Goal: Task Accomplishment & Management: Complete application form

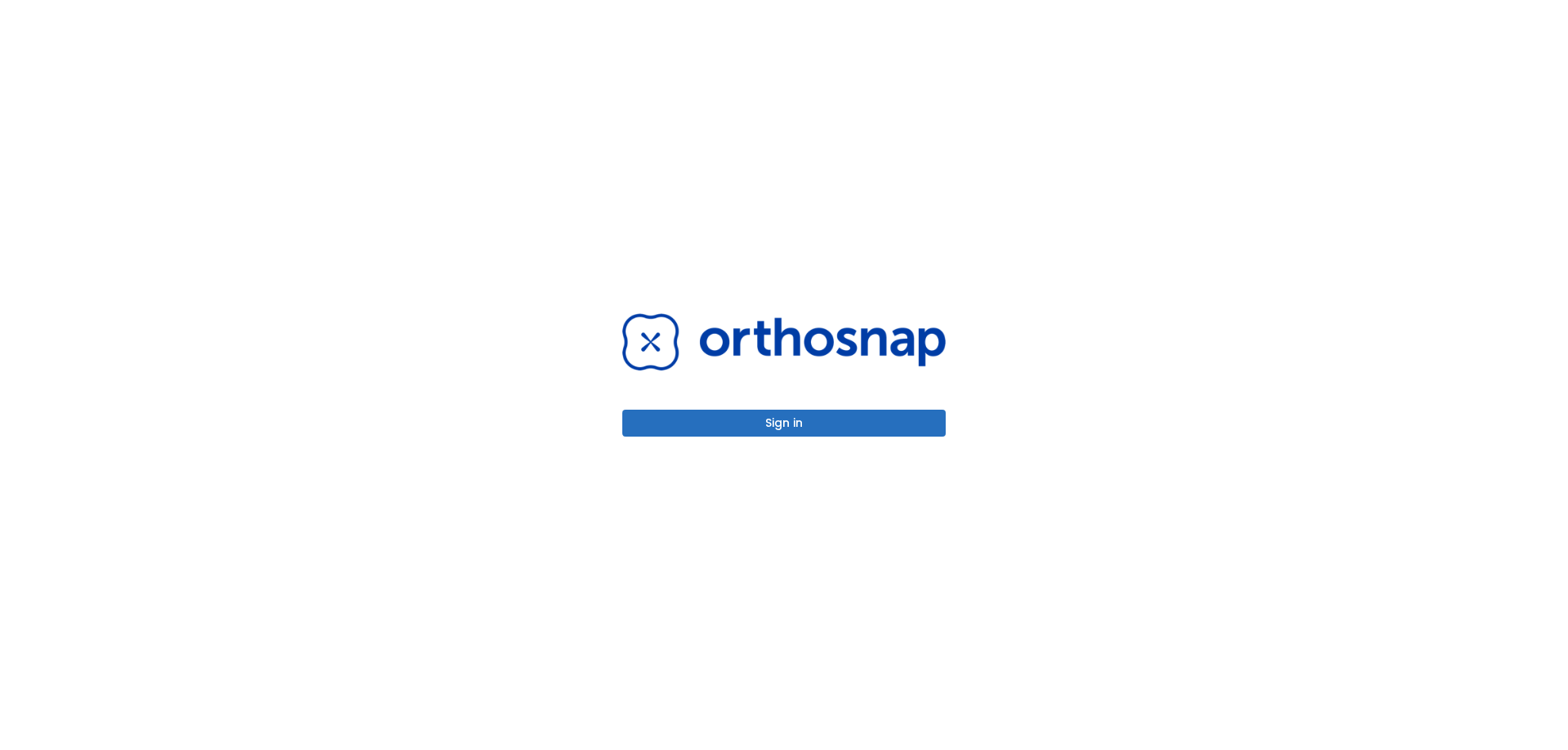
click at [831, 425] on button "Sign in" at bounding box center [784, 424] width 323 height 27
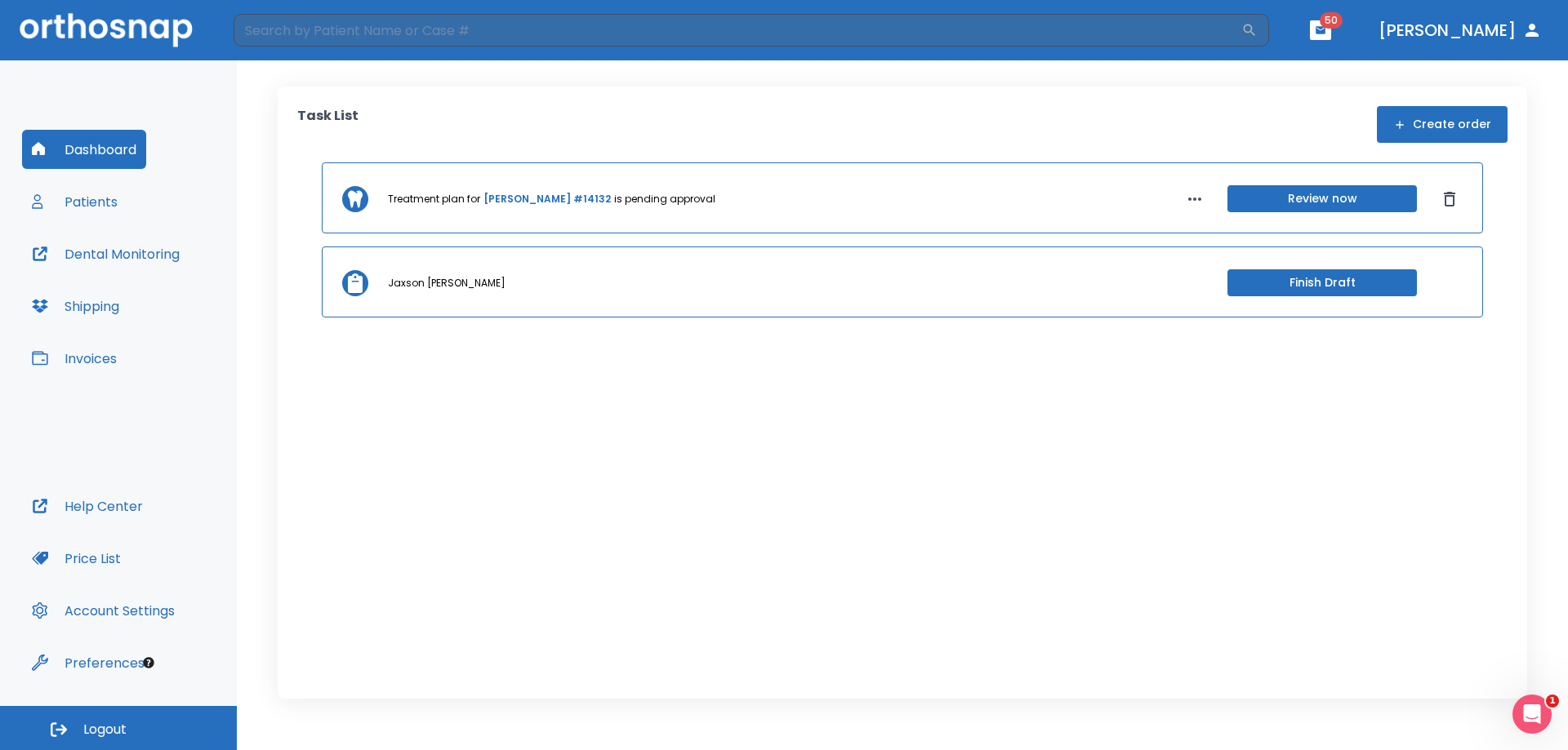
click at [1462, 122] on button "Create order" at bounding box center [1443, 125] width 131 height 37
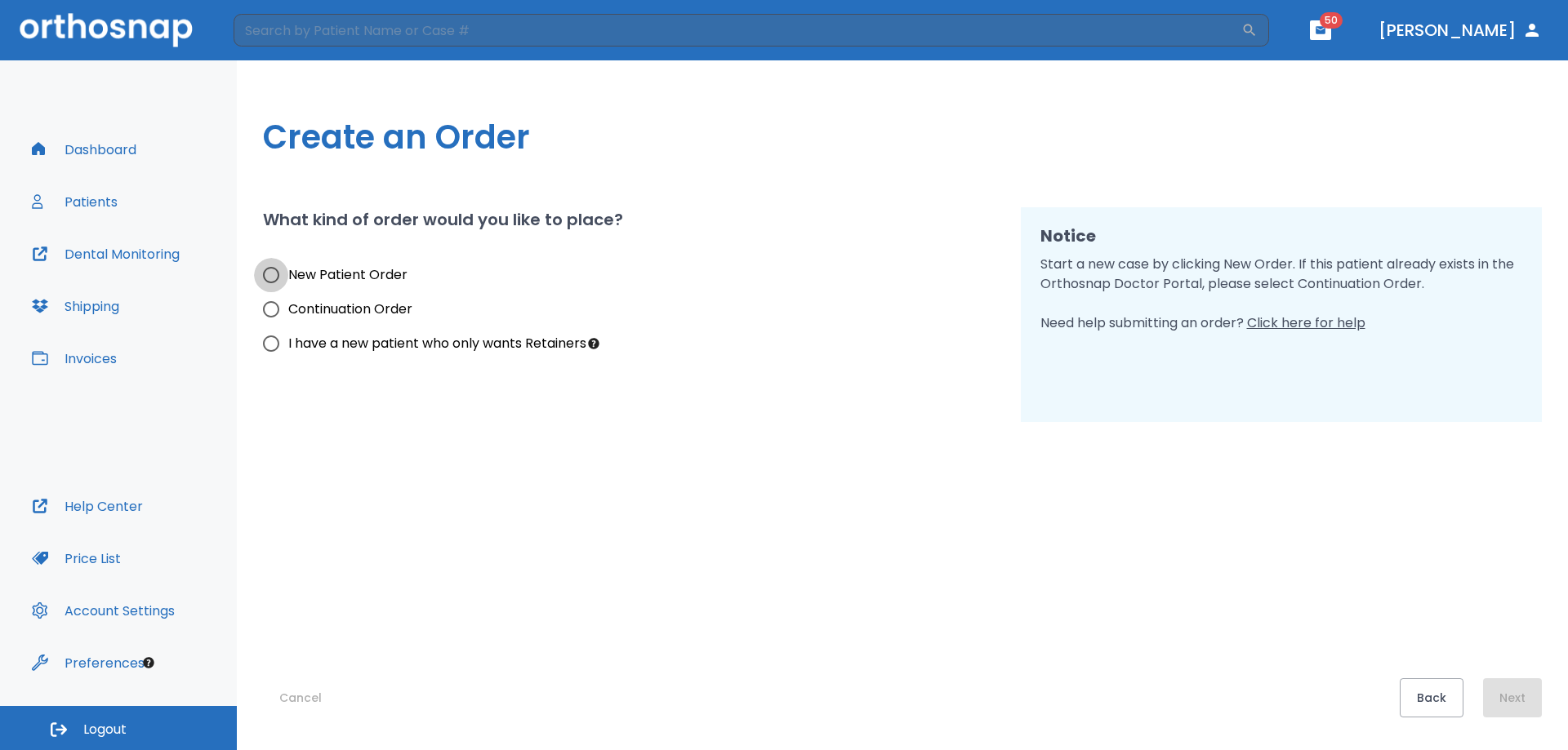
click at [267, 271] on input "New Patient Order" at bounding box center [271, 274] width 34 height 34
radio input "true"
click at [1522, 694] on button "Next" at bounding box center [1512, 698] width 59 height 39
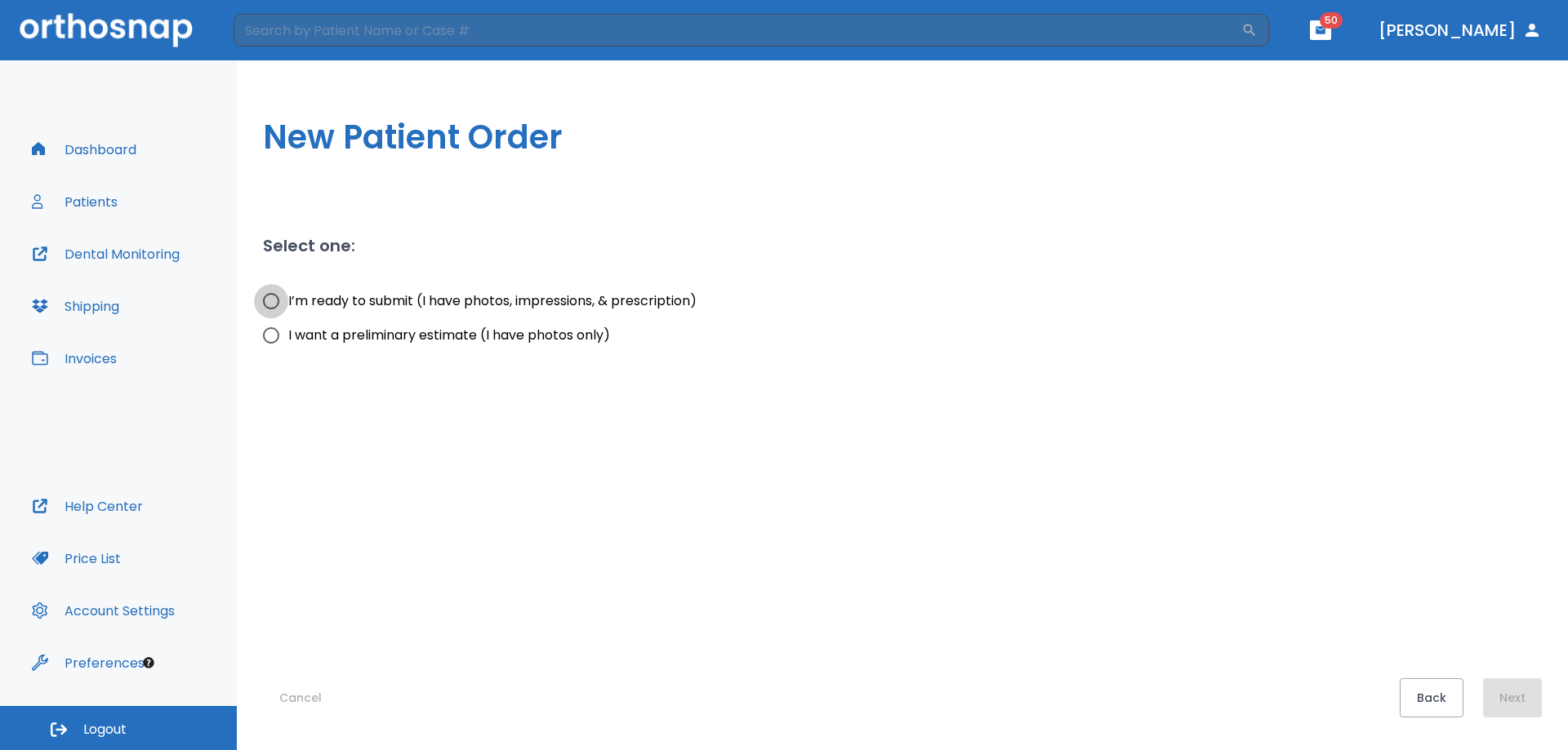
click at [272, 302] on input "I’m ready to submit (I have photos, impressions, & prescription)" at bounding box center [271, 301] width 34 height 34
radio input "true"
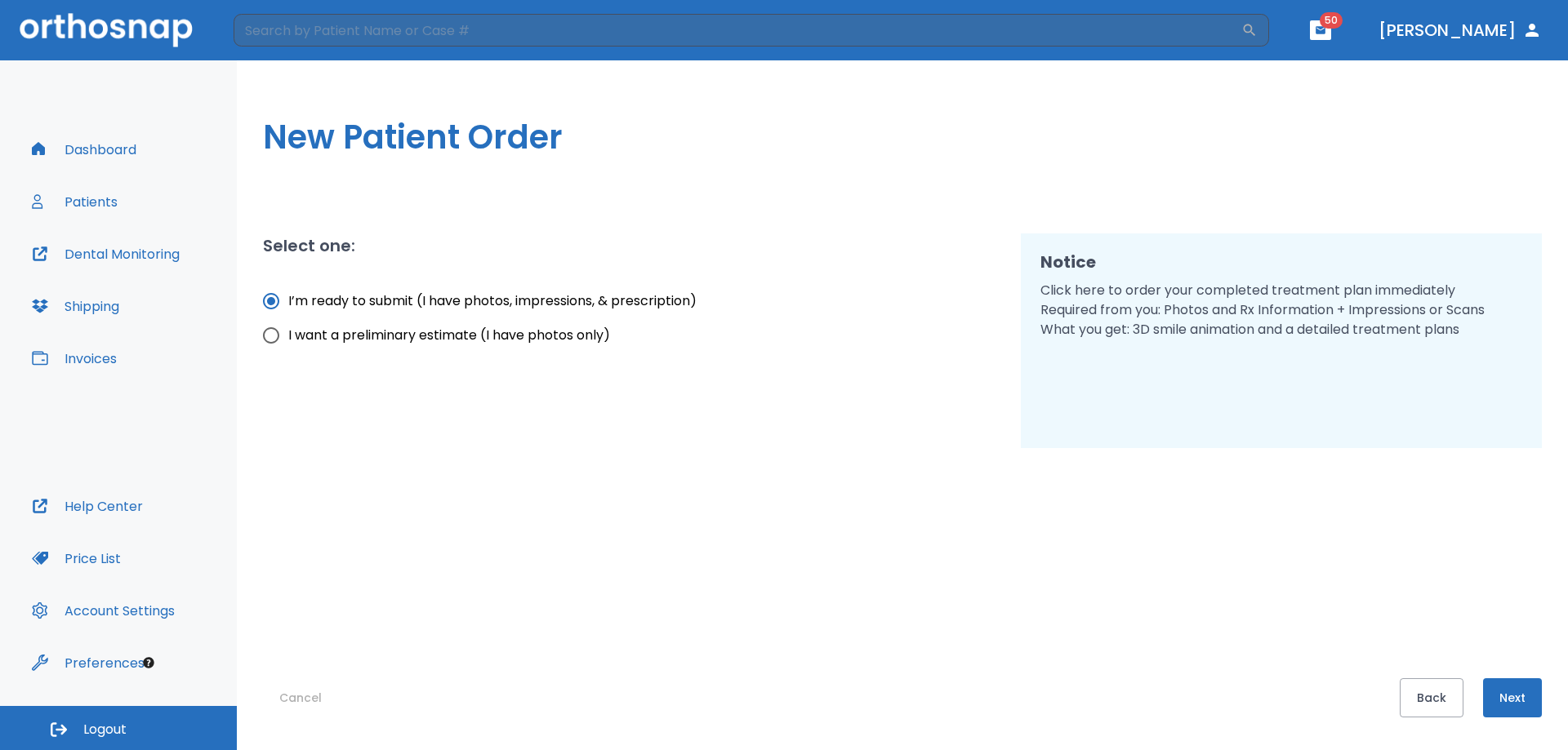
click at [1525, 698] on button "Next" at bounding box center [1512, 698] width 59 height 39
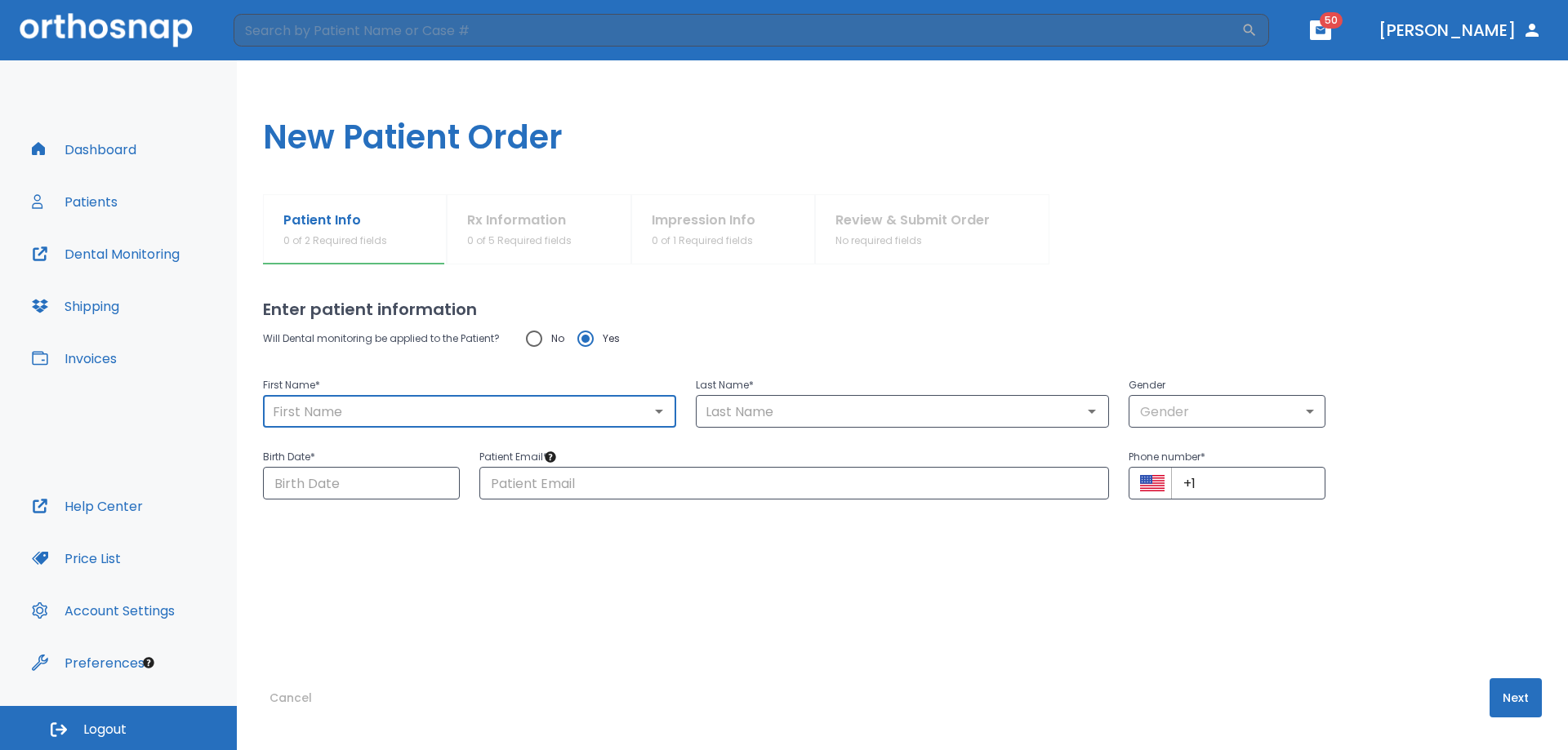
click at [344, 411] on input "text" at bounding box center [469, 411] width 403 height 22
type input "[PERSON_NAME]"
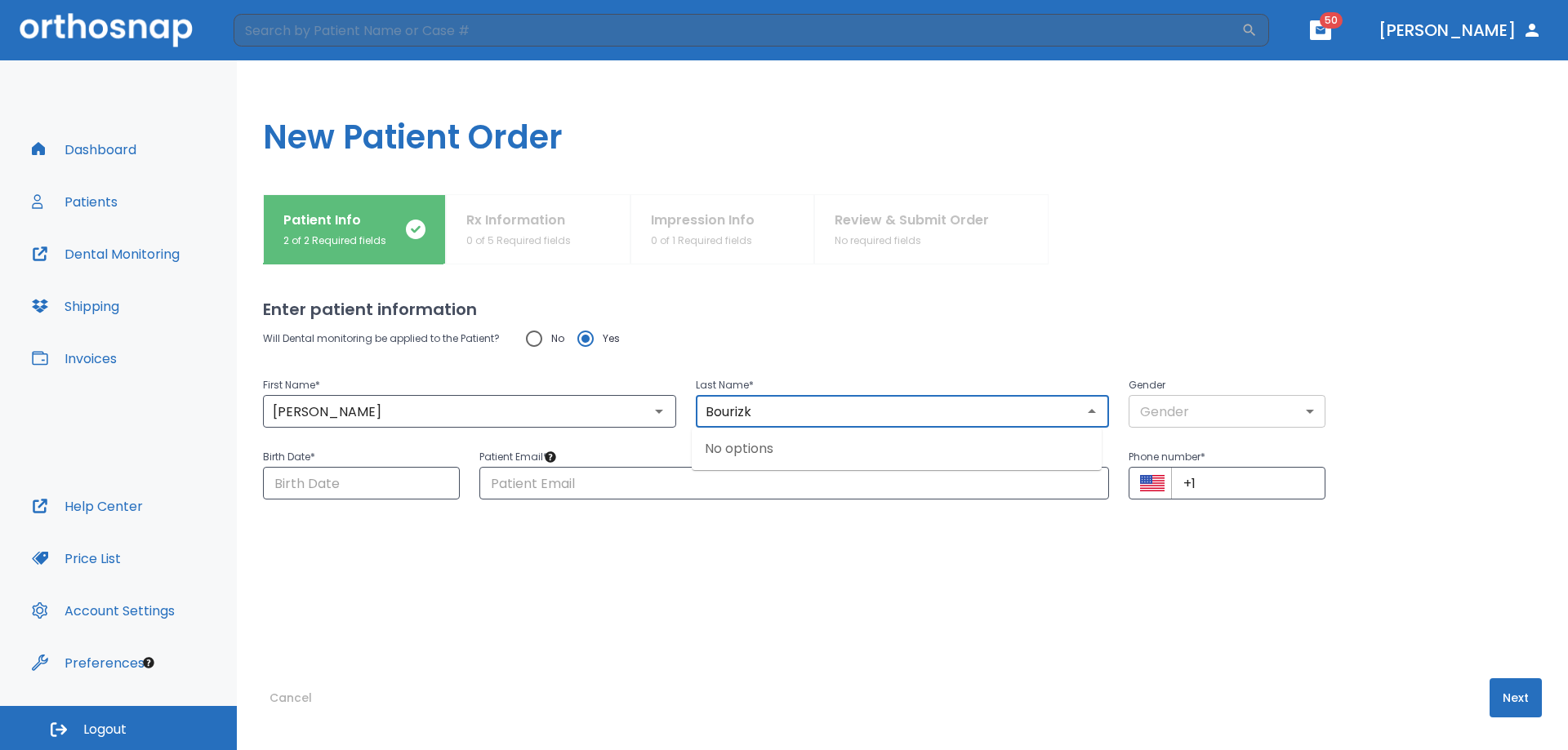
type input "Bourizk"
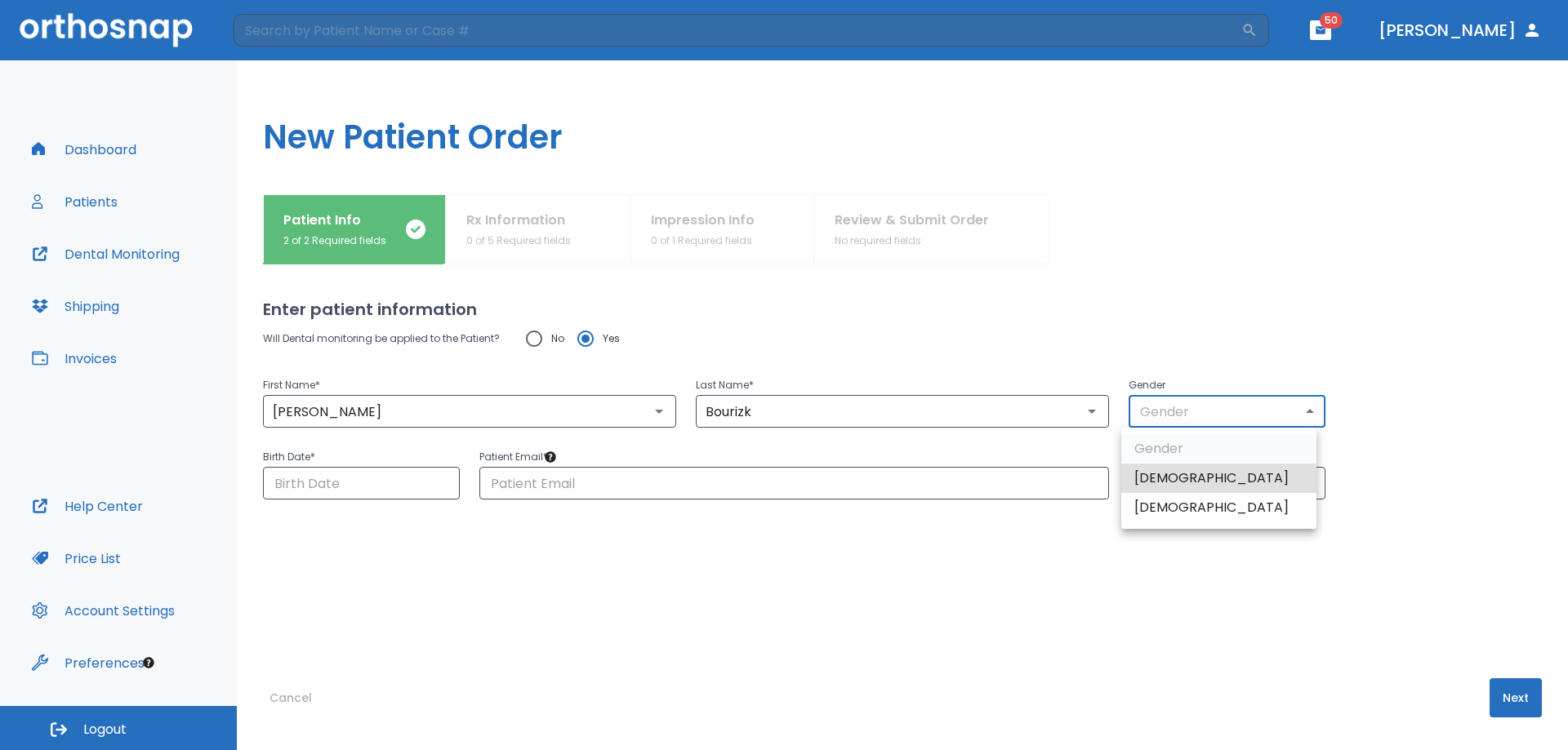
click at [1176, 404] on body "​ 50 [PERSON_NAME] Dashboard Patients Dental Monitoring Shipping Invoices Help …" at bounding box center [784, 375] width 1568 height 750
click at [1166, 474] on li "[DEMOGRAPHIC_DATA]" at bounding box center [1219, 479] width 195 height 29
type input "1"
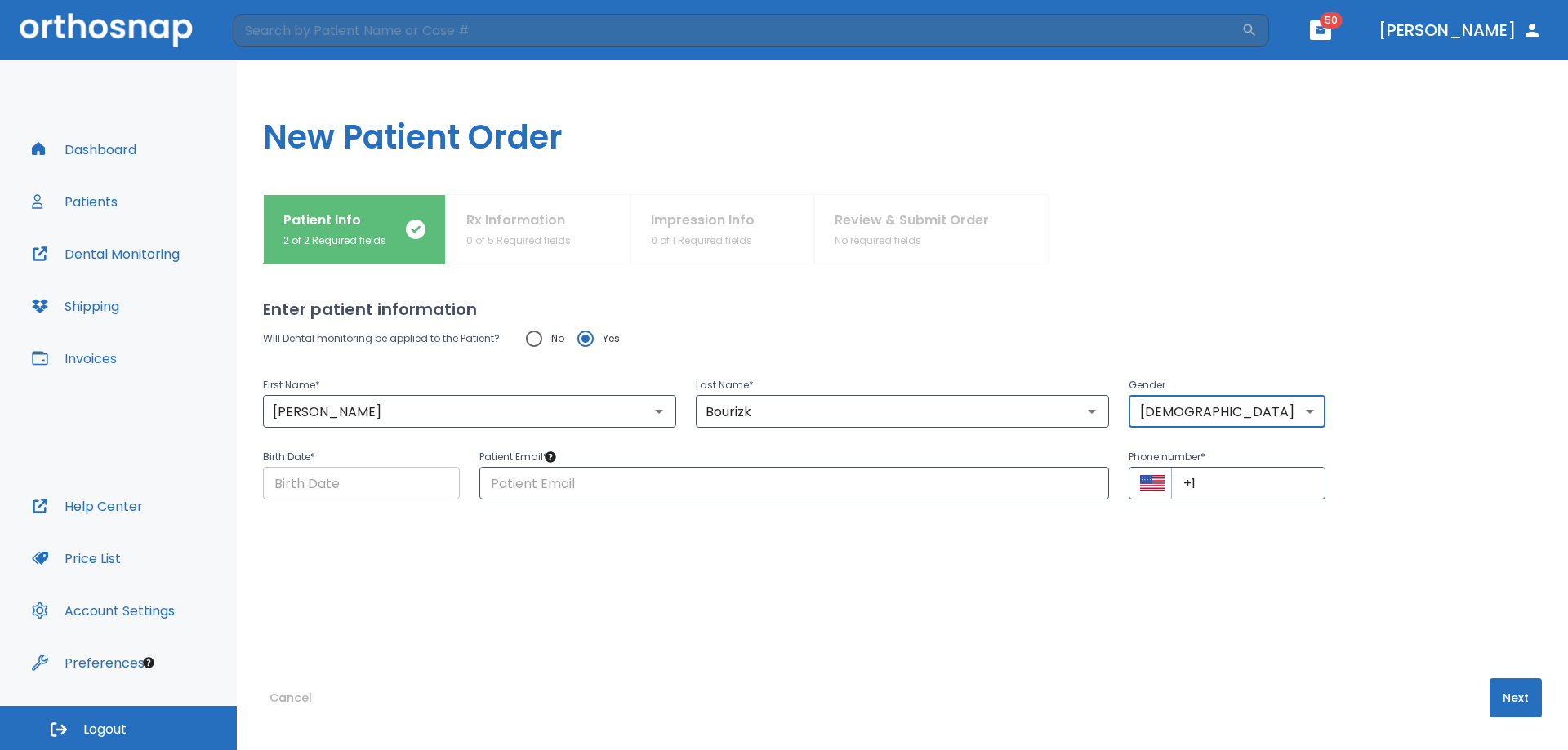
click at [336, 483] on input "Choose date" at bounding box center [360, 482] width 196 height 32
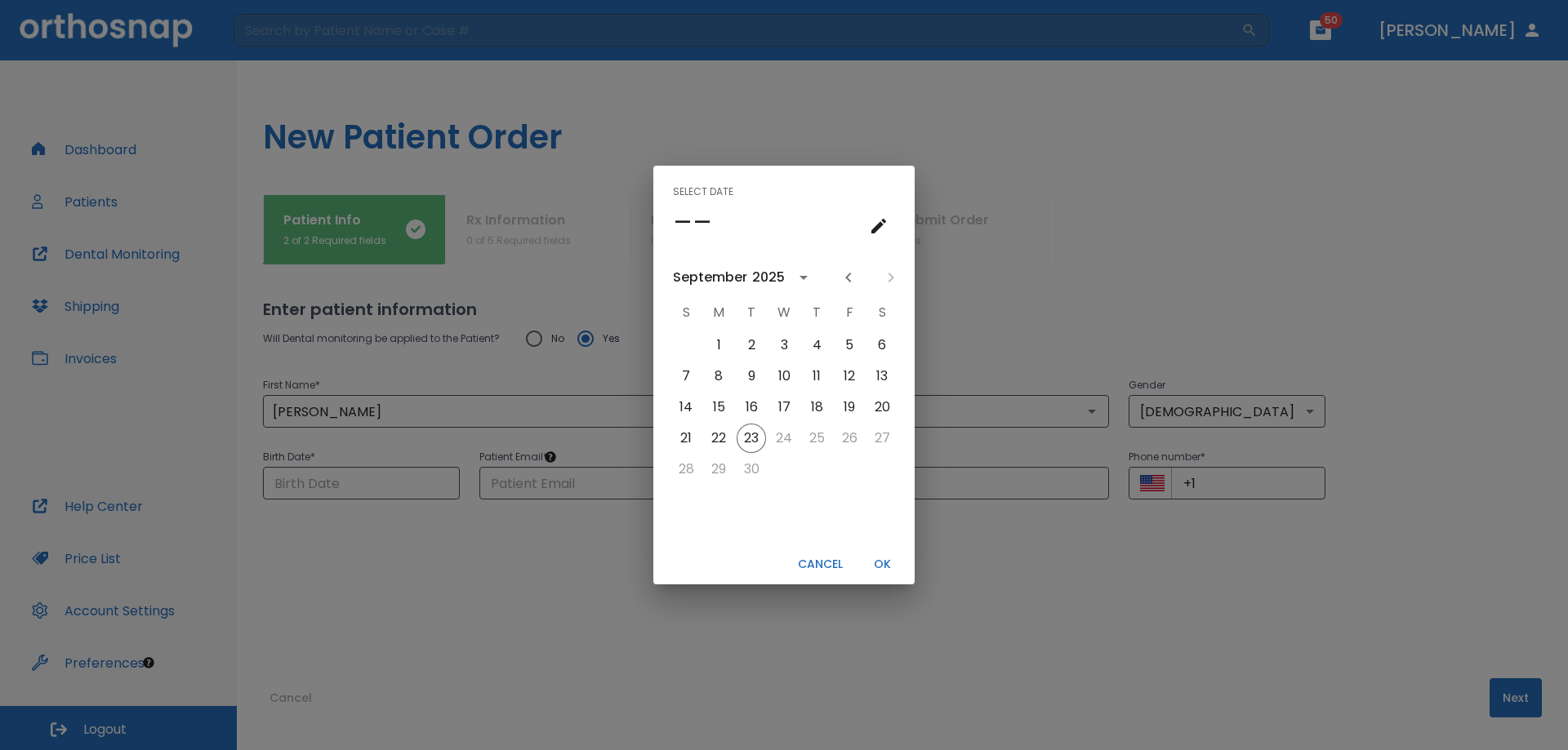
drag, startPoint x: 344, startPoint y: 545, endPoint x: 358, endPoint y: 459, distance: 87.1
click at [344, 545] on div "Select date –– [DATE] S M T W T F S 1 2 3 4 5 6 7 8 9 10 11 12 13 14 15 16 17 1…" at bounding box center [784, 375] width 1568 height 750
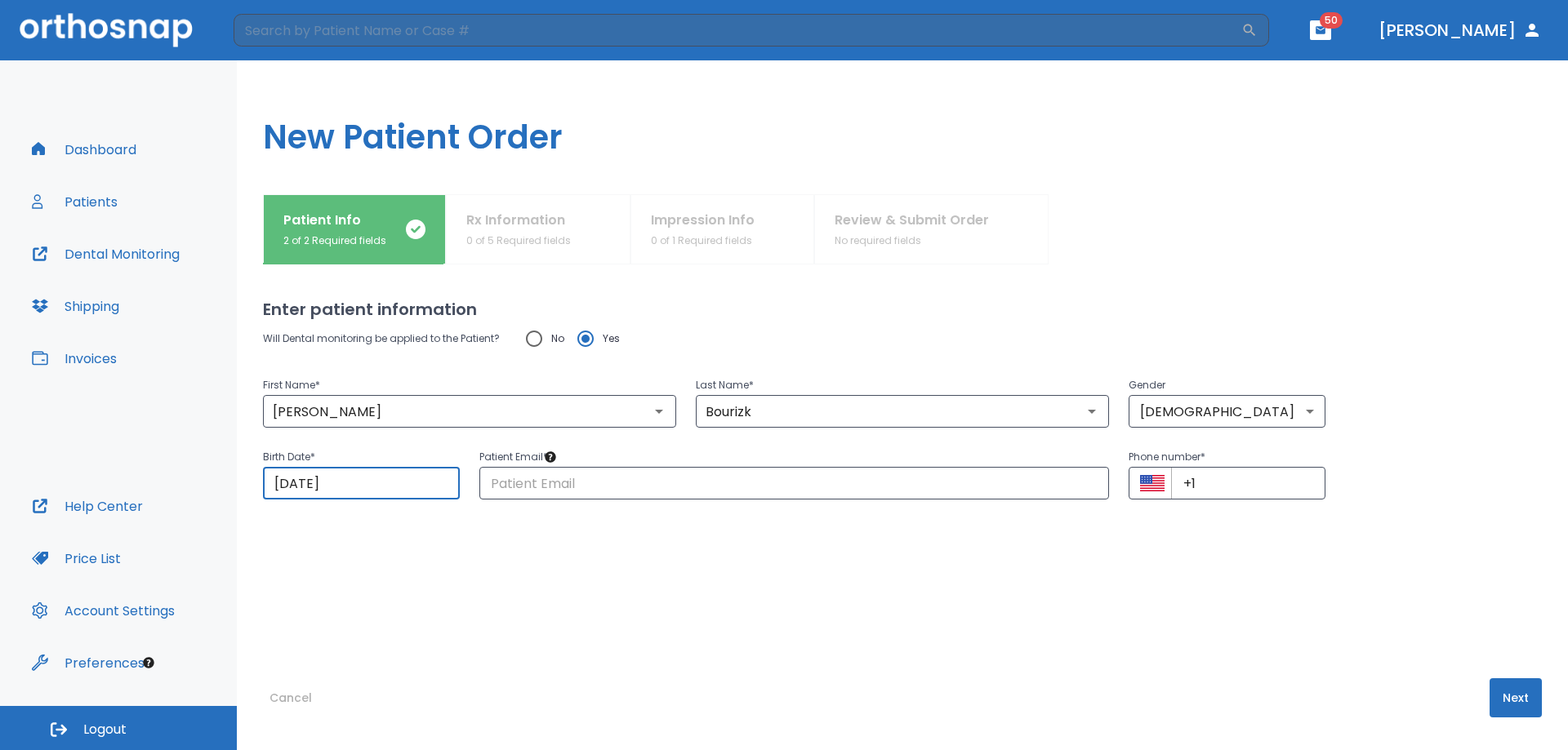
click at [361, 488] on input "[DATE]" at bounding box center [360, 482] width 196 height 32
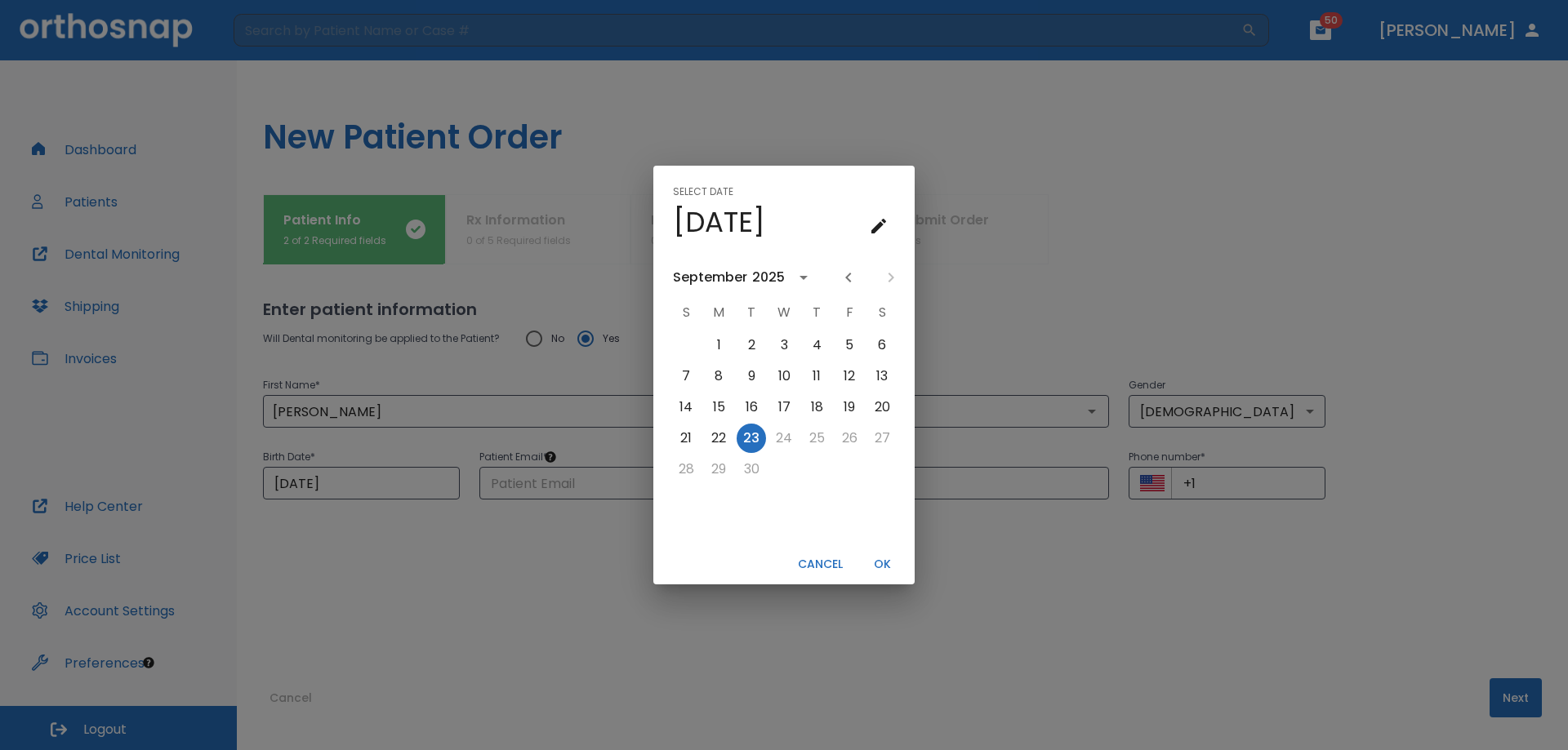
drag, startPoint x: 352, startPoint y: 476, endPoint x: 304, endPoint y: 471, distance: 48.3
click at [260, 481] on div "Select date Tue, Sep [DATE] S M T W T F S 1 2 3 4 5 6 7 8 9 10 11 12 13 14 15 1…" at bounding box center [784, 375] width 1568 height 750
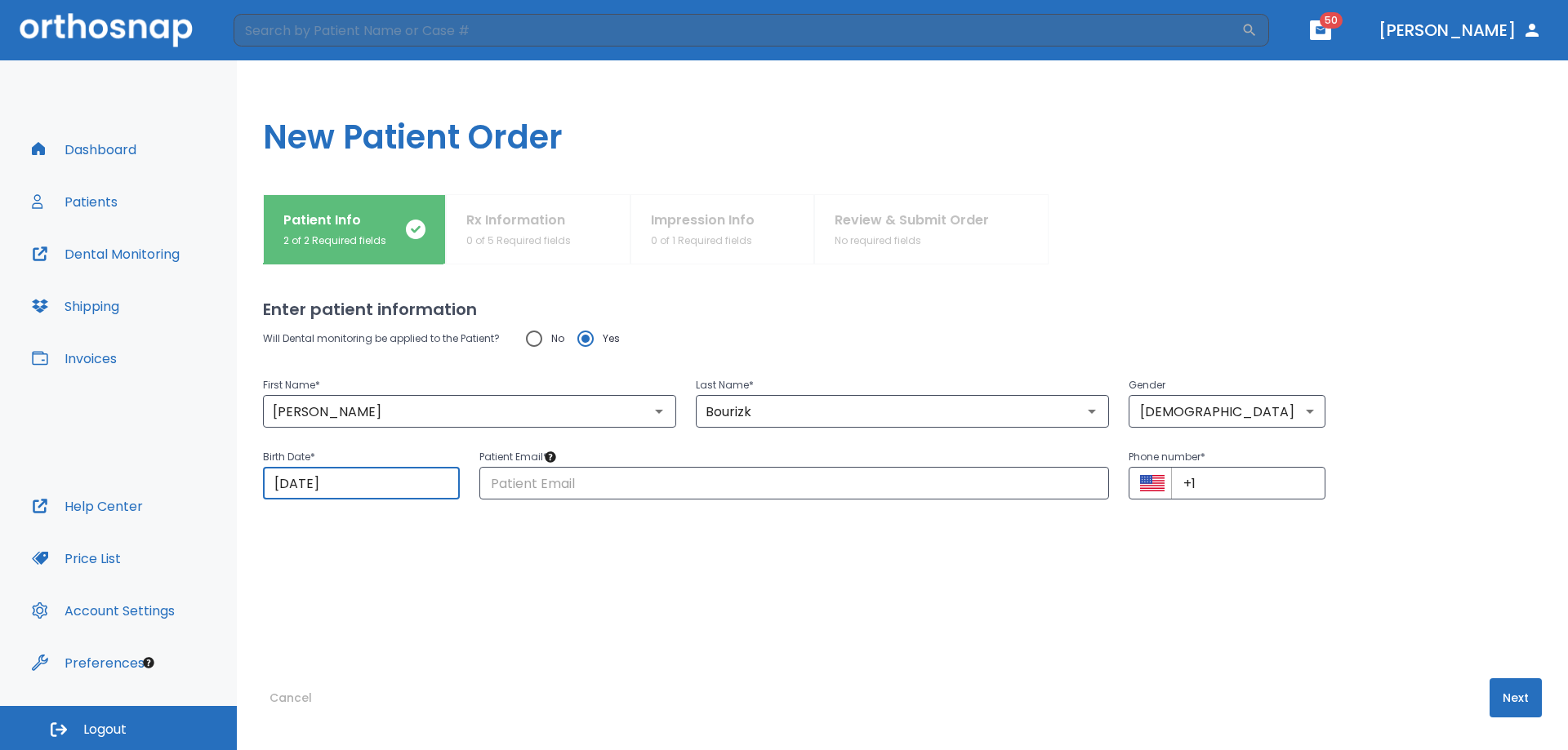
drag, startPoint x: 349, startPoint y: 480, endPoint x: 274, endPoint y: 480, distance: 75.0
click at [274, 480] on input "[DATE]" at bounding box center [360, 482] width 196 height 32
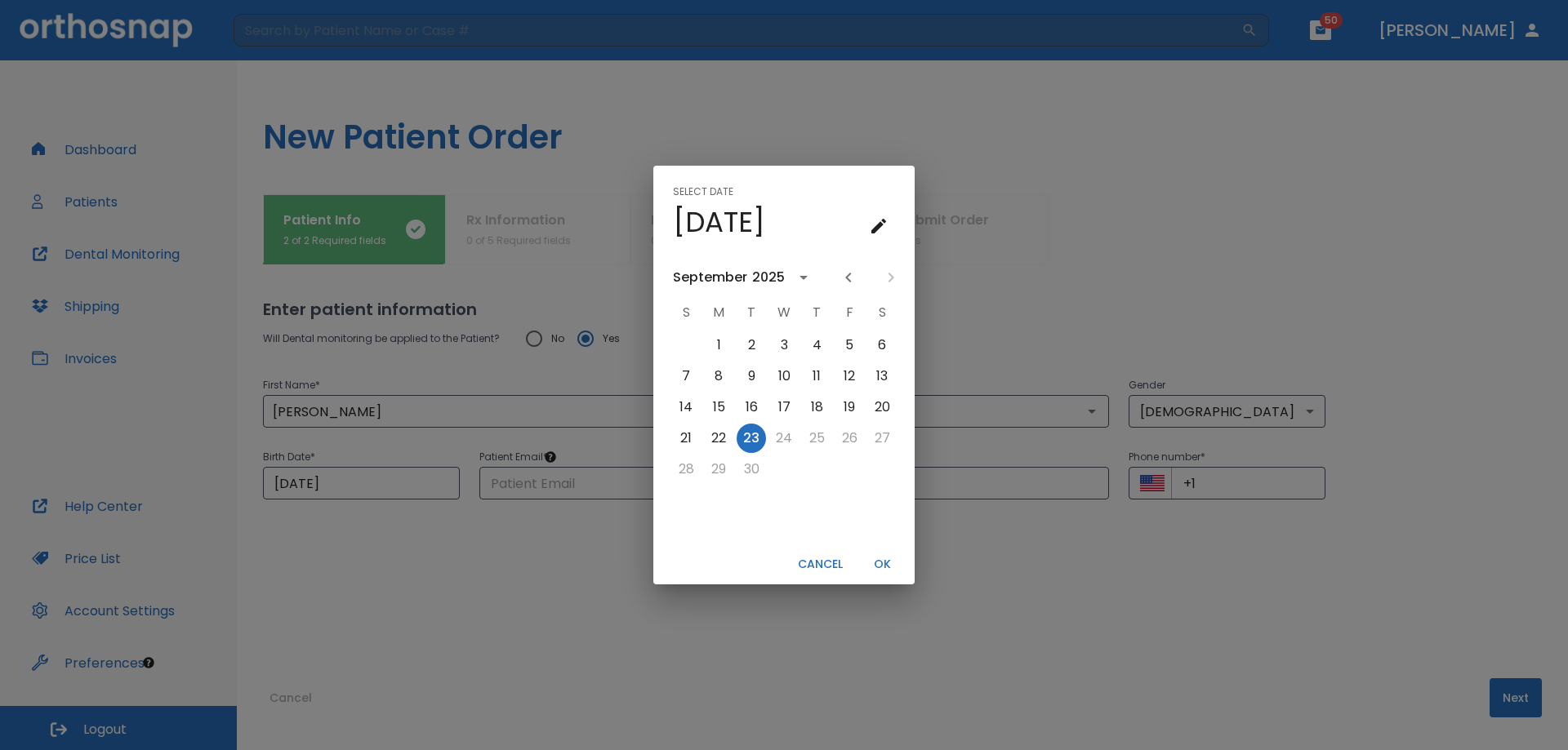
drag, startPoint x: 274, startPoint y: 480, endPoint x: 454, endPoint y: 565, distance: 199.1
click at [426, 585] on div "Select date Tue, Sep [DATE] S M T W T F S 1 2 3 4 5 6 7 8 9 10 11 12 13 14 15 1…" at bounding box center [784, 375] width 1568 height 750
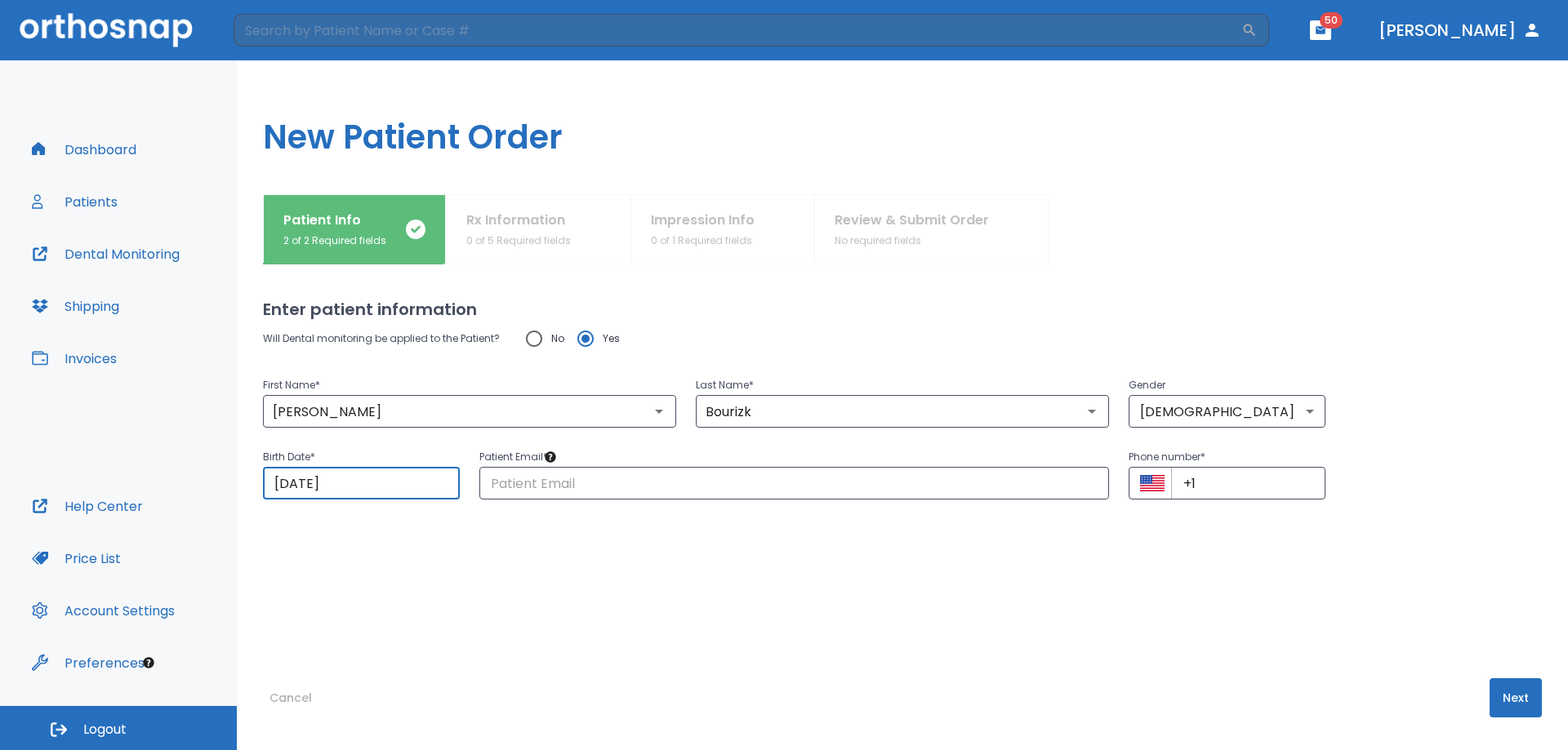
click at [291, 480] on input "[DATE]" at bounding box center [360, 482] width 196 height 32
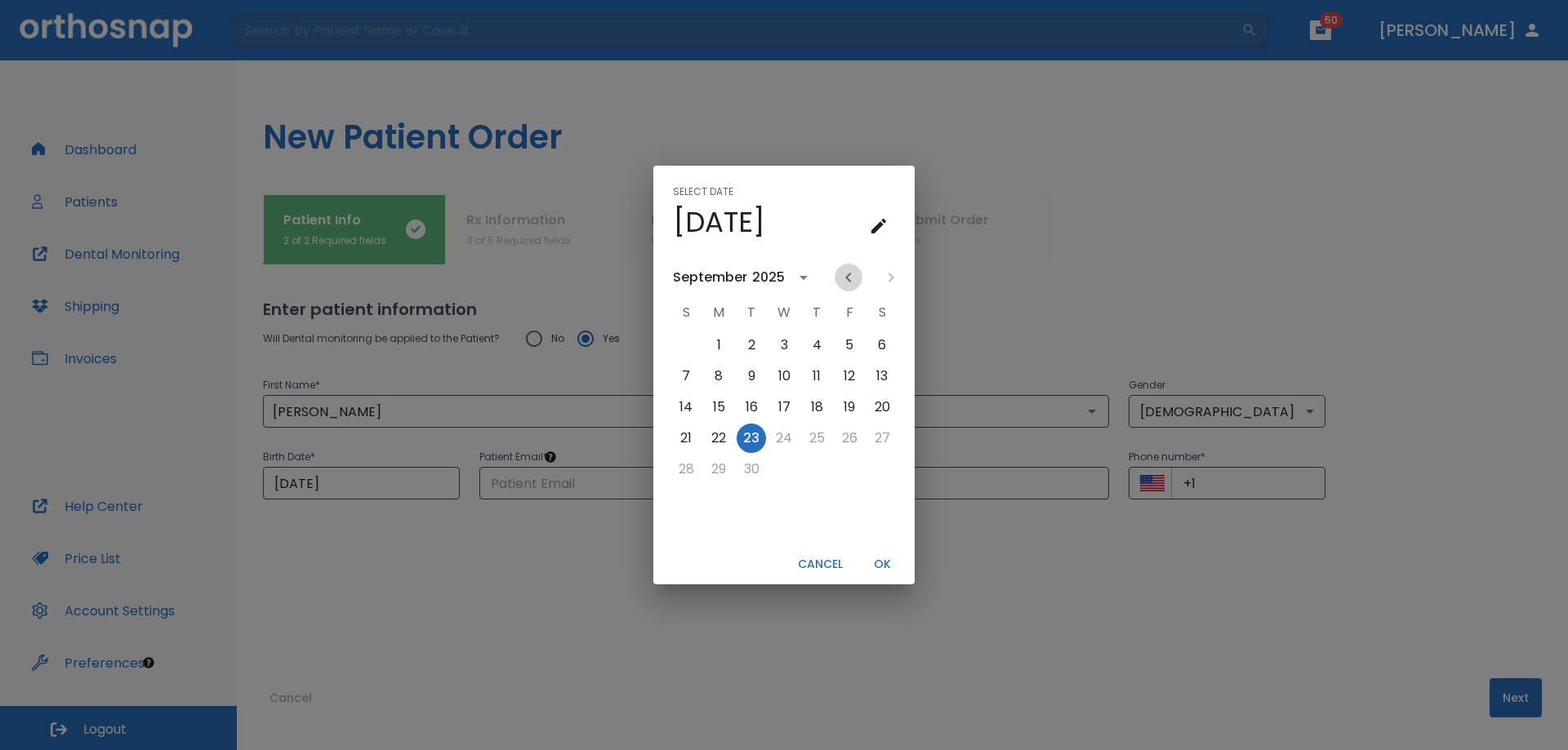
click at [853, 276] on icon "Previous month" at bounding box center [849, 277] width 20 height 20
click at [852, 275] on icon "Previous month" at bounding box center [849, 277] width 20 height 20
click at [853, 275] on icon "Previous month" at bounding box center [849, 277] width 20 height 20
click at [695, 277] on div "June" at bounding box center [689, 277] width 32 height 20
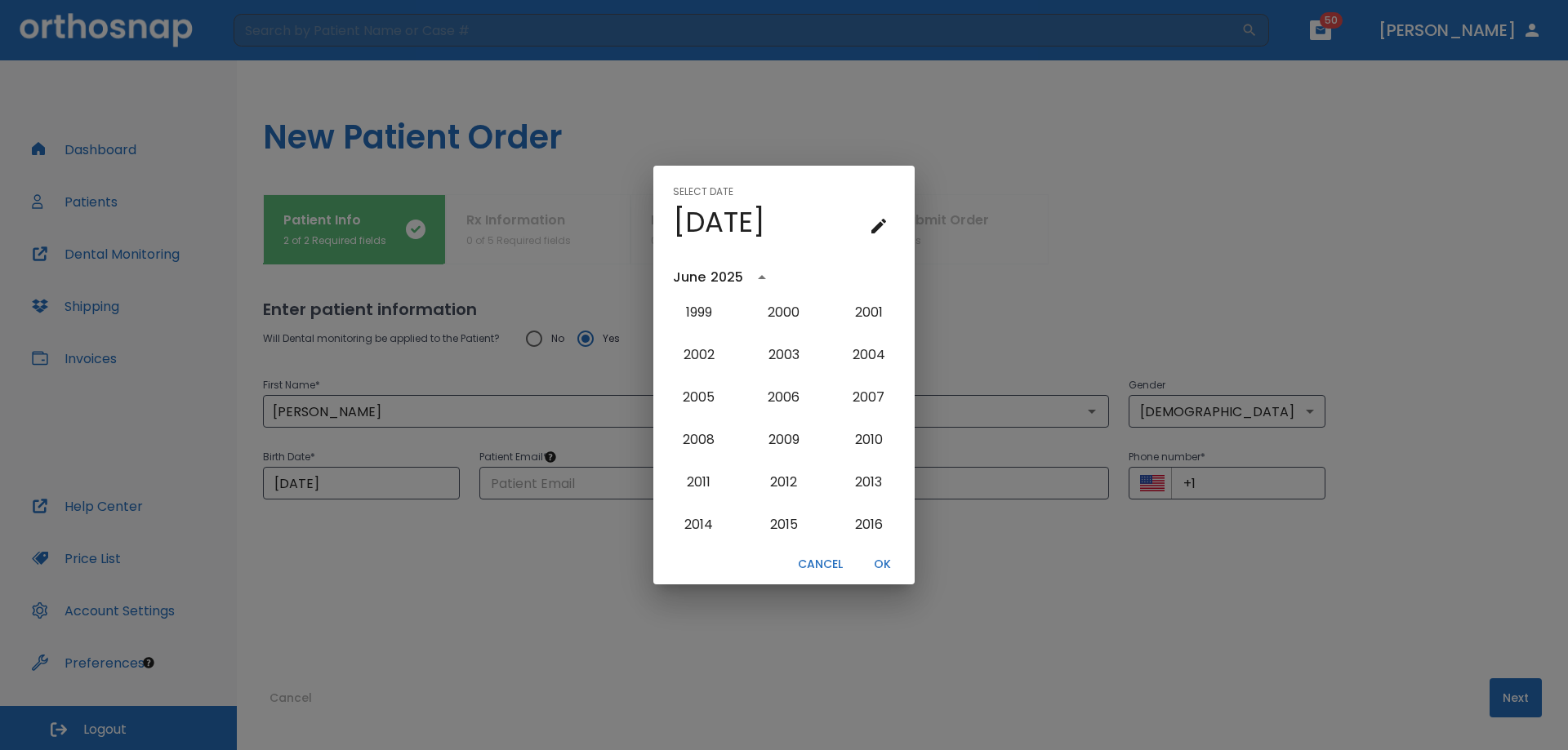
scroll to position [1452, 0]
click at [862, 431] on button "2013" at bounding box center [869, 436] width 59 height 29
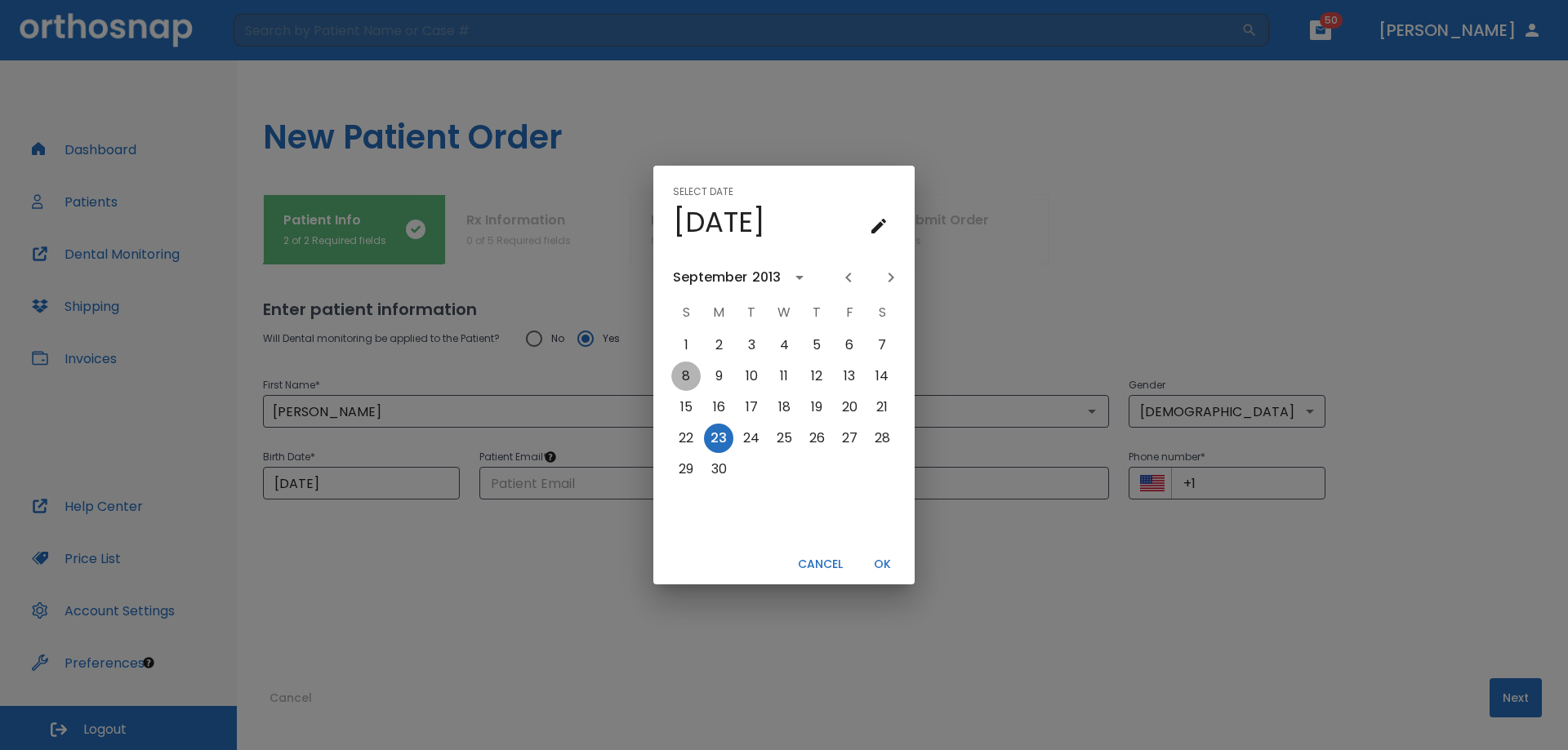
drag, startPoint x: 681, startPoint y: 377, endPoint x: 738, endPoint y: 286, distance: 107.4
click at [683, 375] on button "8" at bounding box center [686, 376] width 29 height 29
type input "[DATE]"
click at [716, 276] on div "September" at bounding box center [710, 277] width 74 height 20
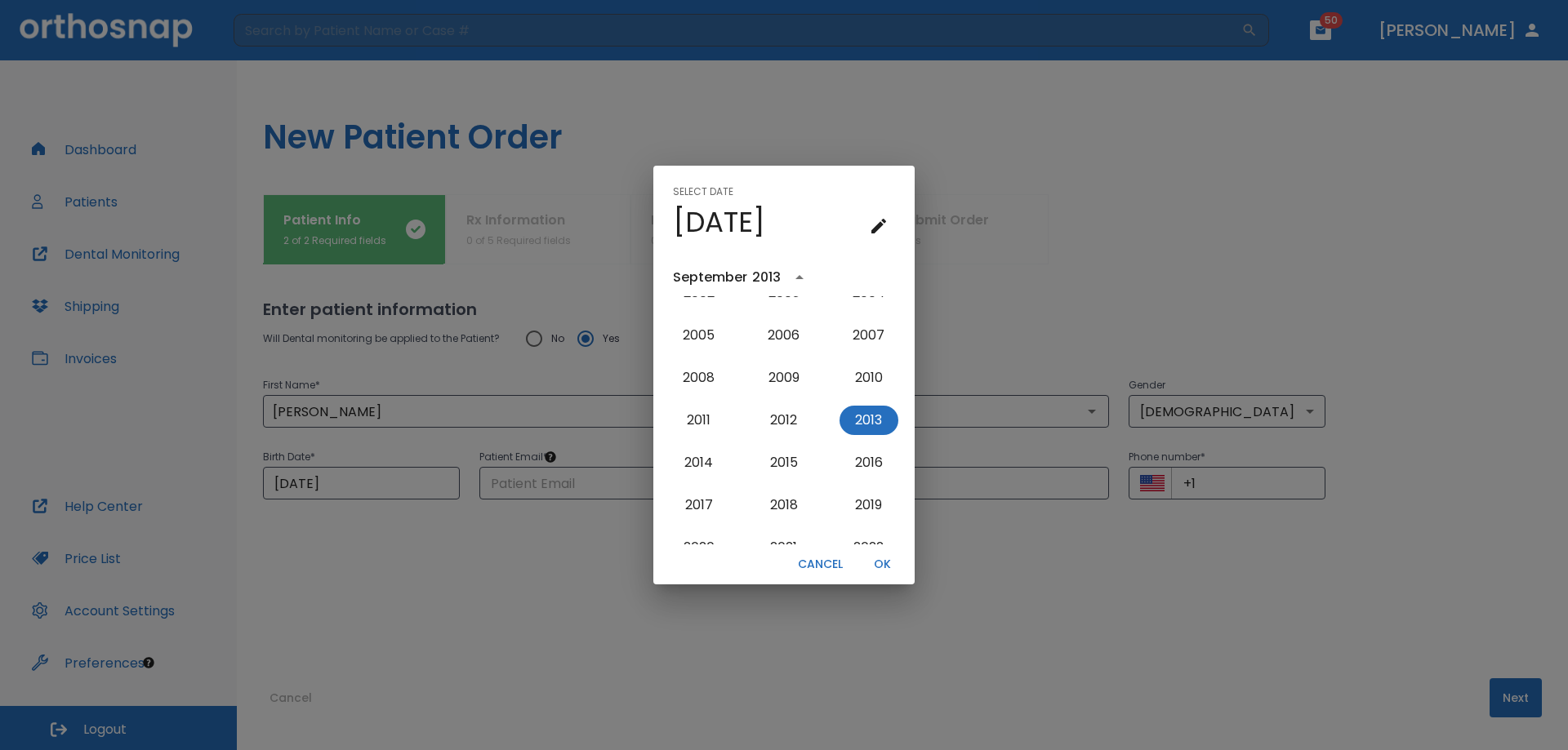
click at [801, 274] on icon "year view is open, switch to calendar view" at bounding box center [799, 277] width 20 height 20
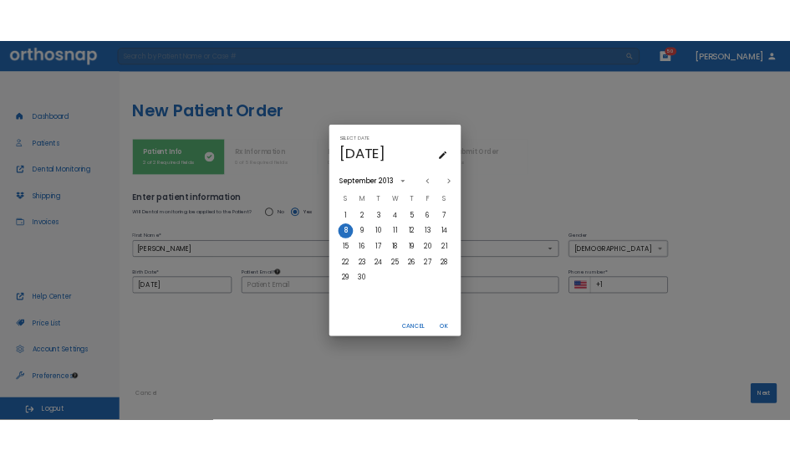
scroll to position [0, 0]
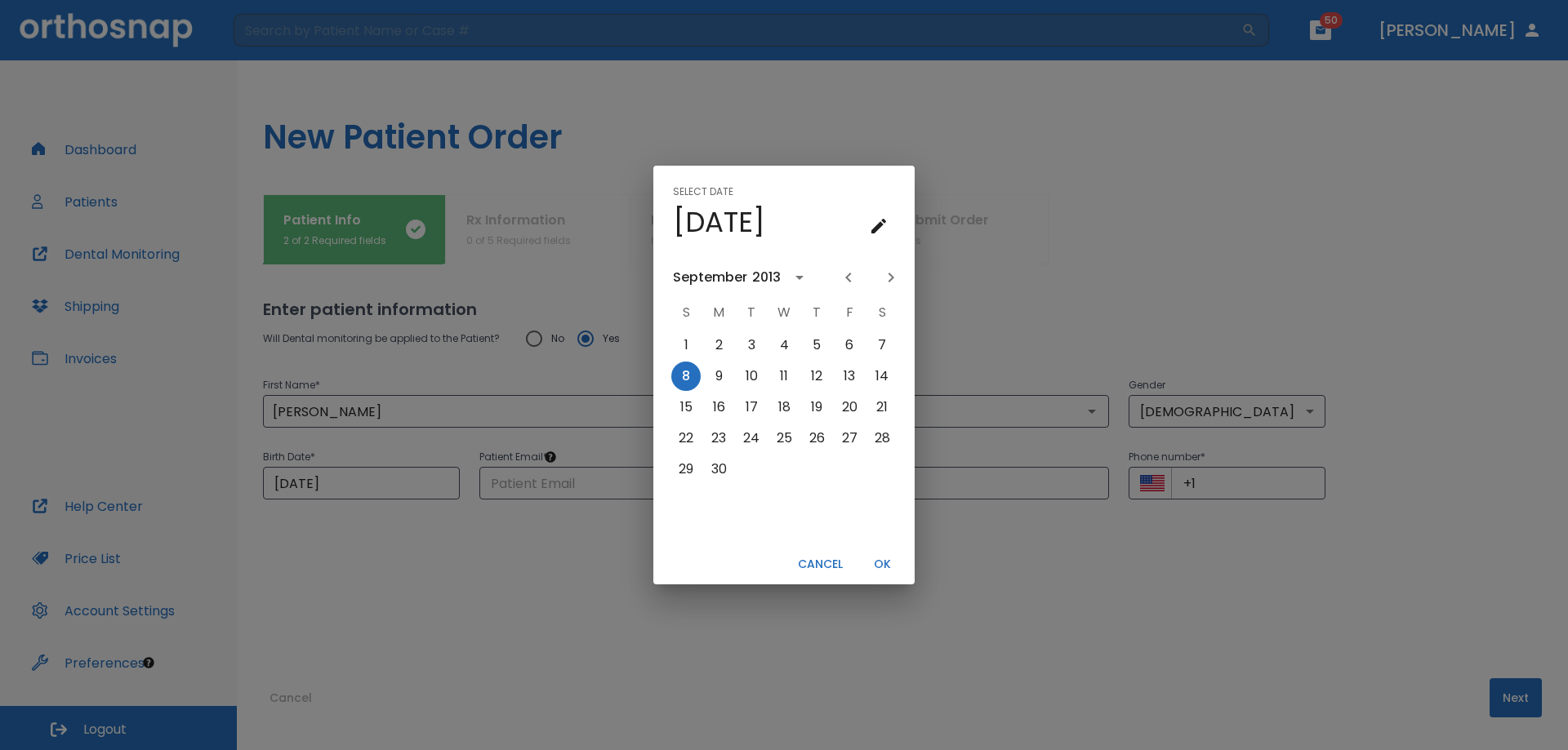
click at [846, 280] on icon "Previous month" at bounding box center [849, 277] width 20 height 20
click at [846, 278] on icon "Previous month" at bounding box center [849, 277] width 20 height 20
click at [845, 276] on icon "Previous month" at bounding box center [849, 277] width 20 height 20
drag, startPoint x: 881, startPoint y: 563, endPoint x: 832, endPoint y: 577, distance: 51.0
click at [880, 563] on button "OK" at bounding box center [882, 564] width 53 height 27
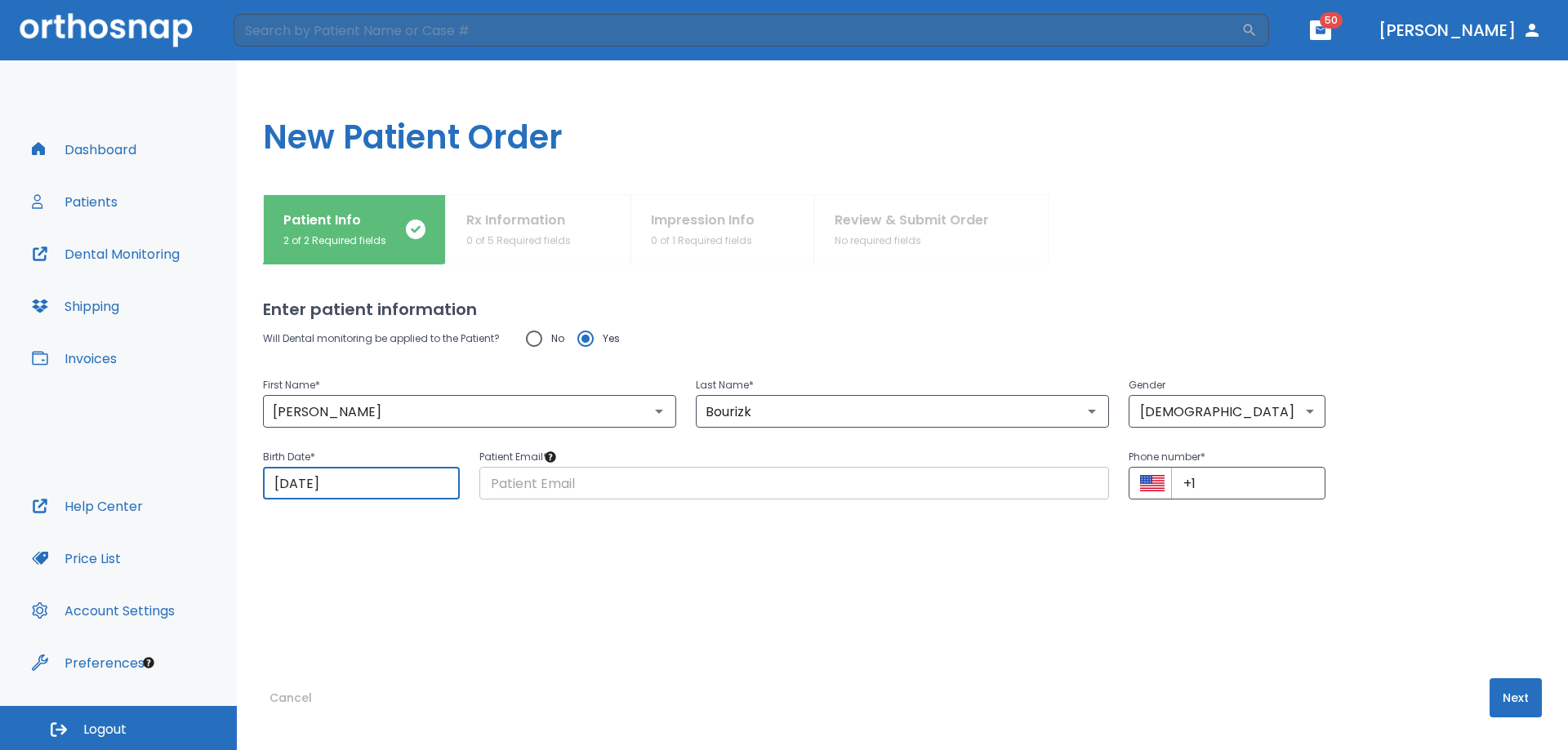
click at [585, 485] on input "text" at bounding box center [794, 482] width 630 height 32
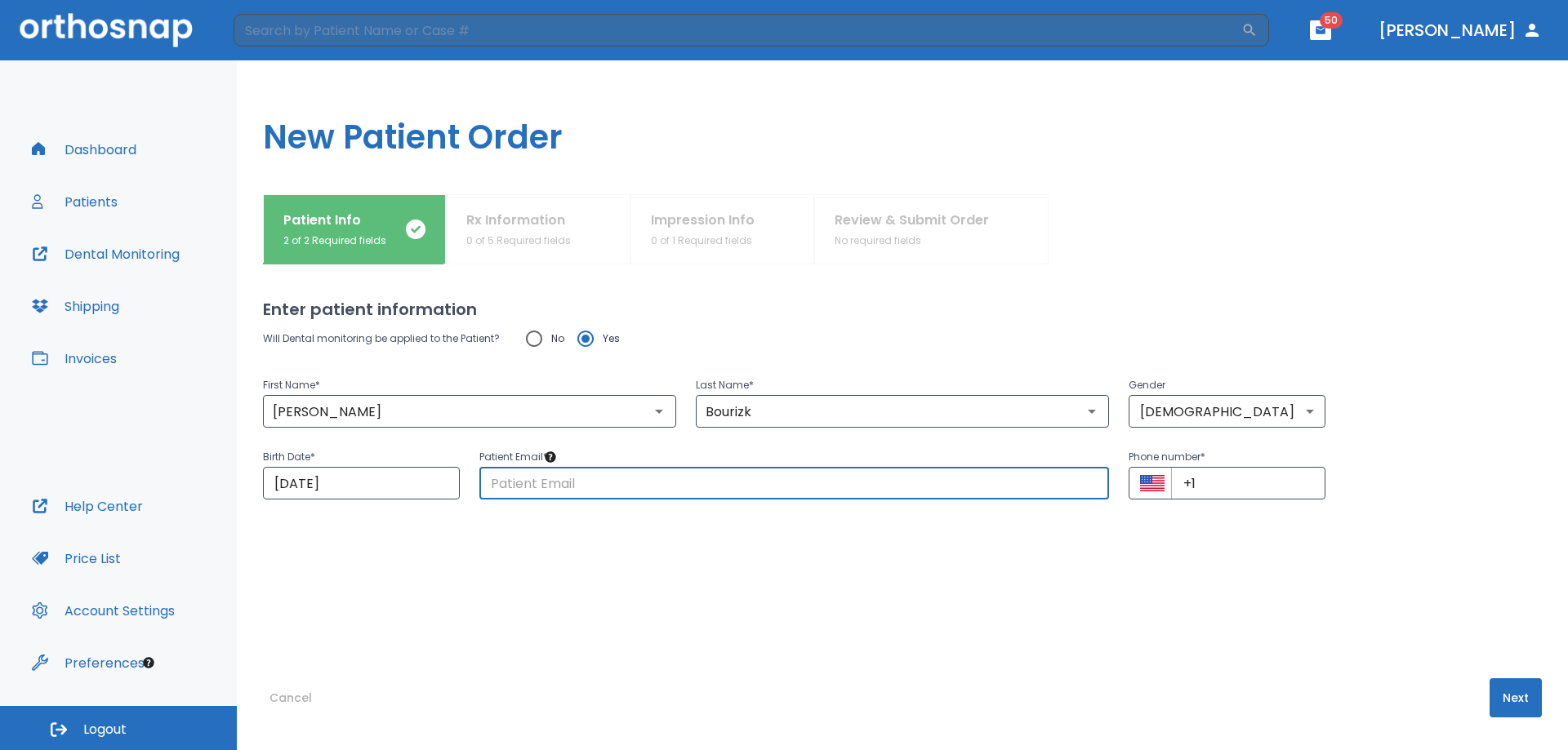
paste input "[EMAIL_ADDRESS][DOMAIN_NAME]"
type input "[EMAIL_ADDRESS][DOMAIN_NAME]"
click at [1192, 486] on input "+1" at bounding box center [1249, 482] width 154 height 32
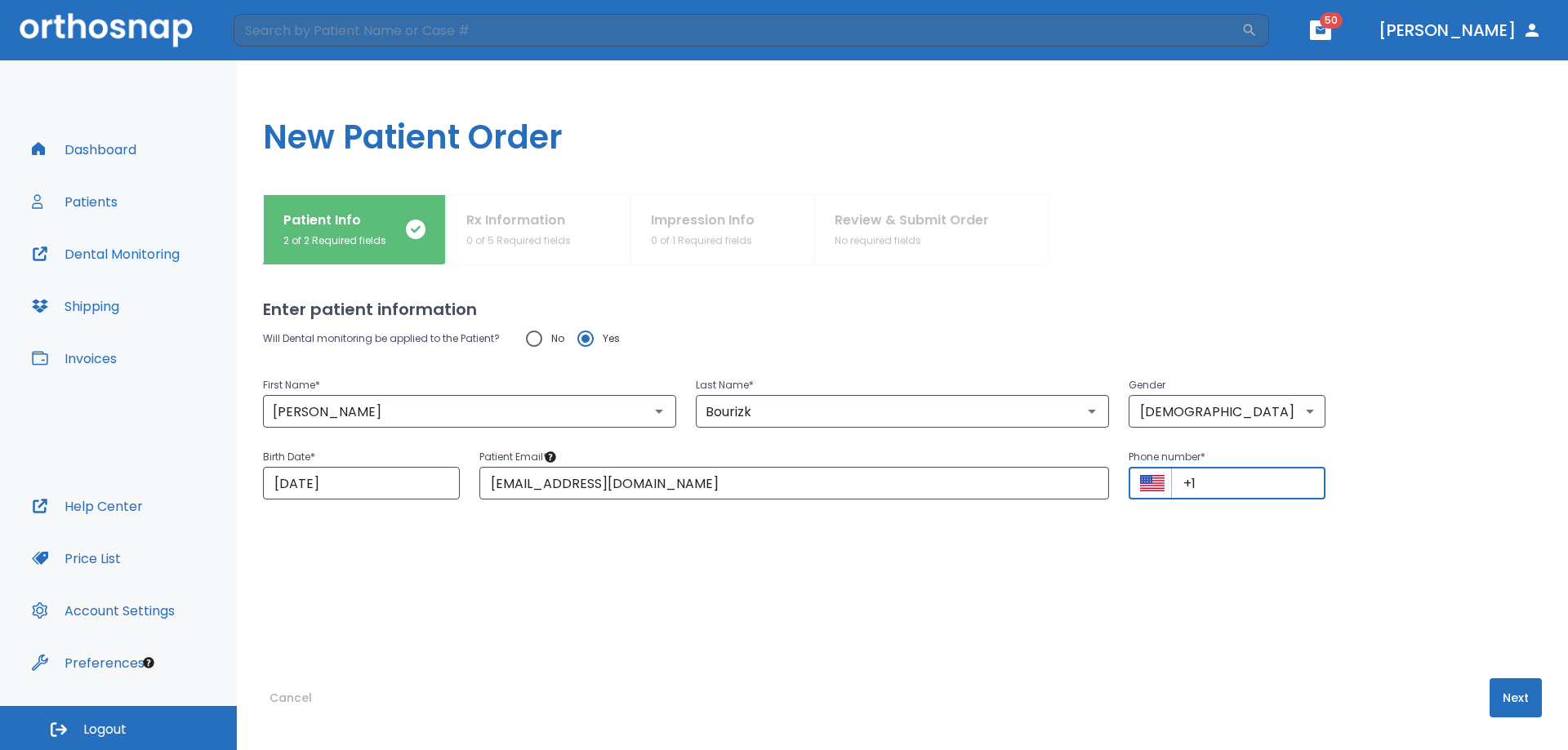
paste input "[PHONE_NUMBER]"
type input "[PHONE_NUMBER]"
click at [1503, 693] on button "Next" at bounding box center [1516, 698] width 53 height 39
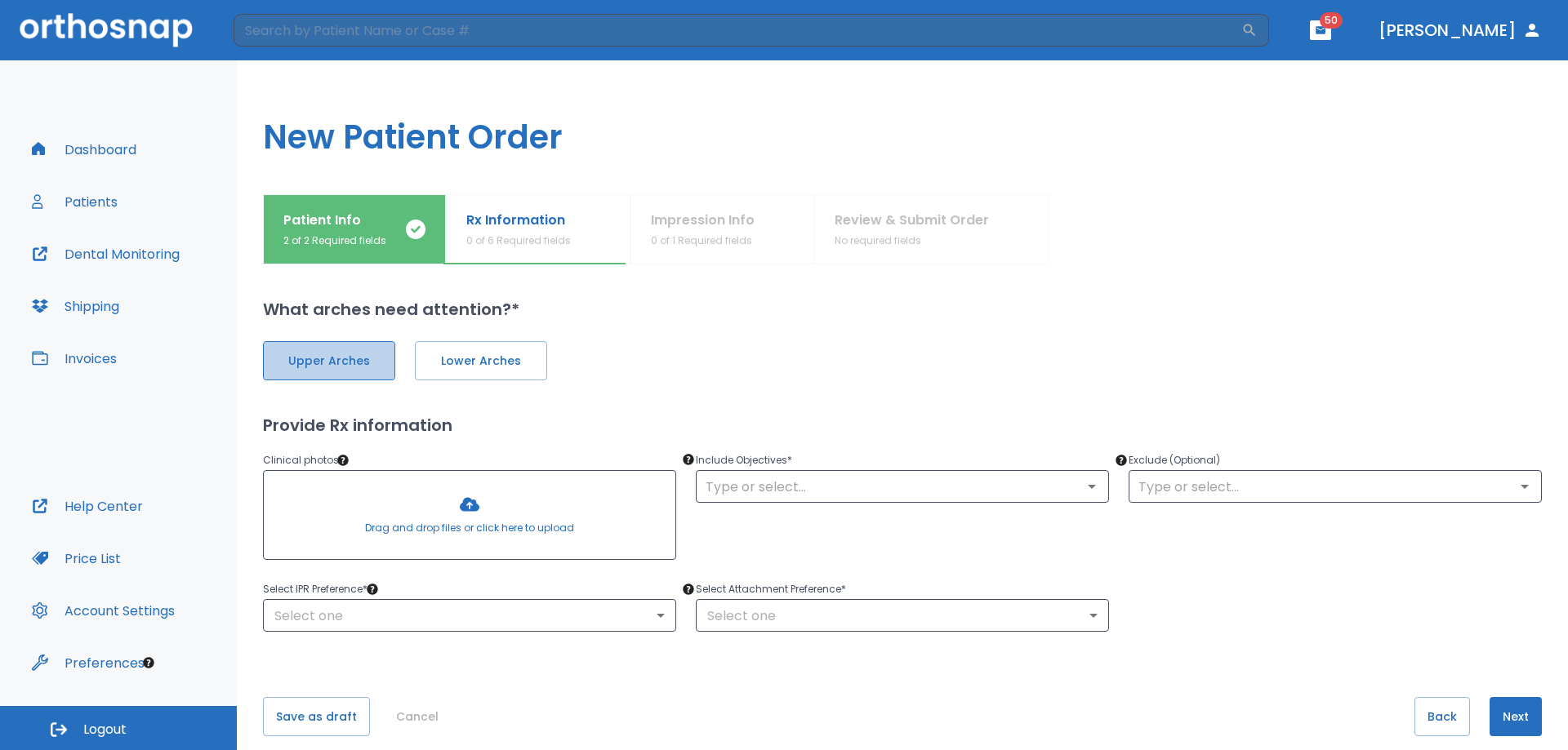
click at [337, 368] on span "Upper Arches" at bounding box center [329, 361] width 98 height 18
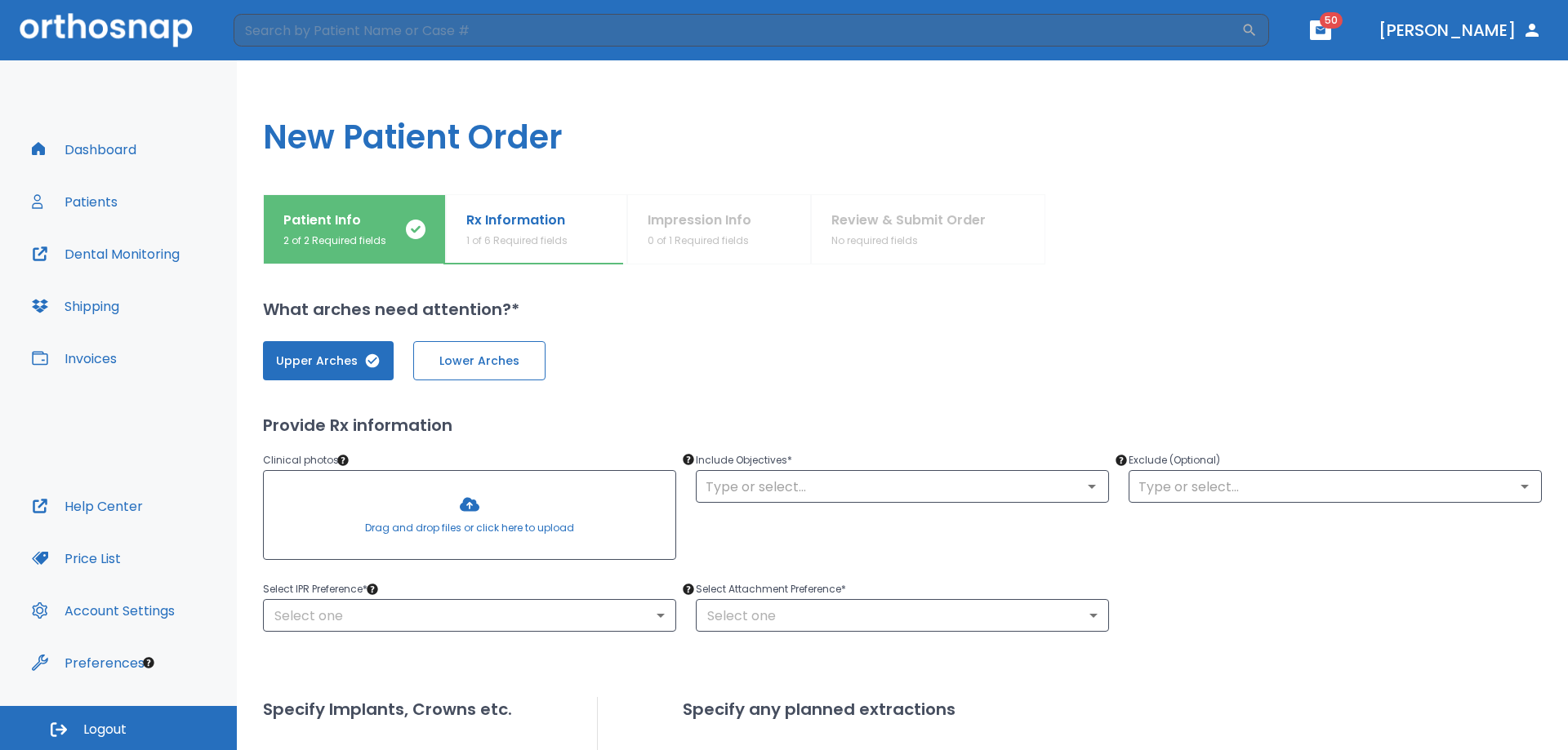
click at [448, 359] on span "Lower Arches" at bounding box center [480, 361] width 98 height 18
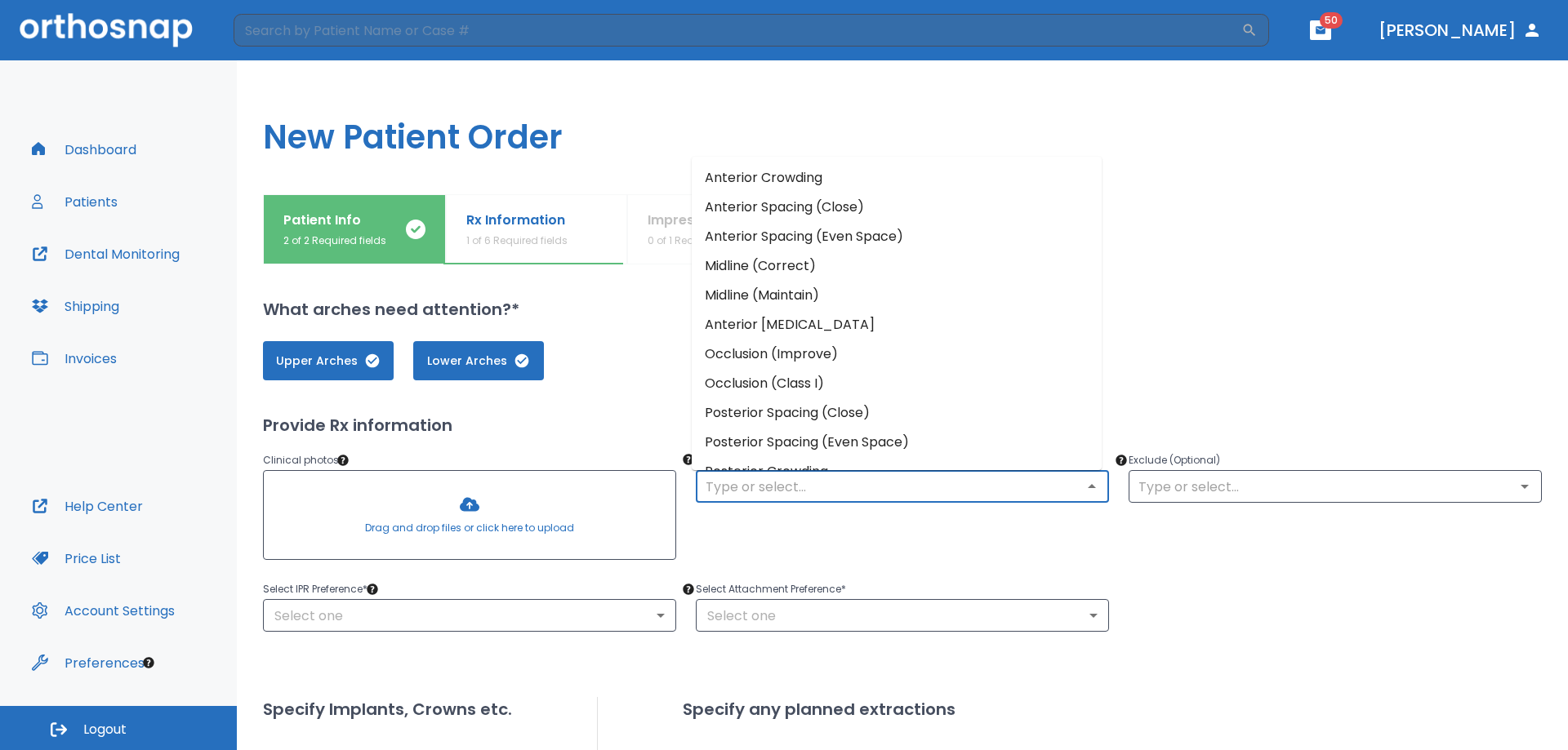
click at [939, 484] on input "text" at bounding box center [902, 486] width 403 height 22
click at [422, 613] on body "​ 50 [PERSON_NAME] Dashboard Patients Dental Monitoring Shipping Invoices Help …" at bounding box center [784, 375] width 1568 height 750
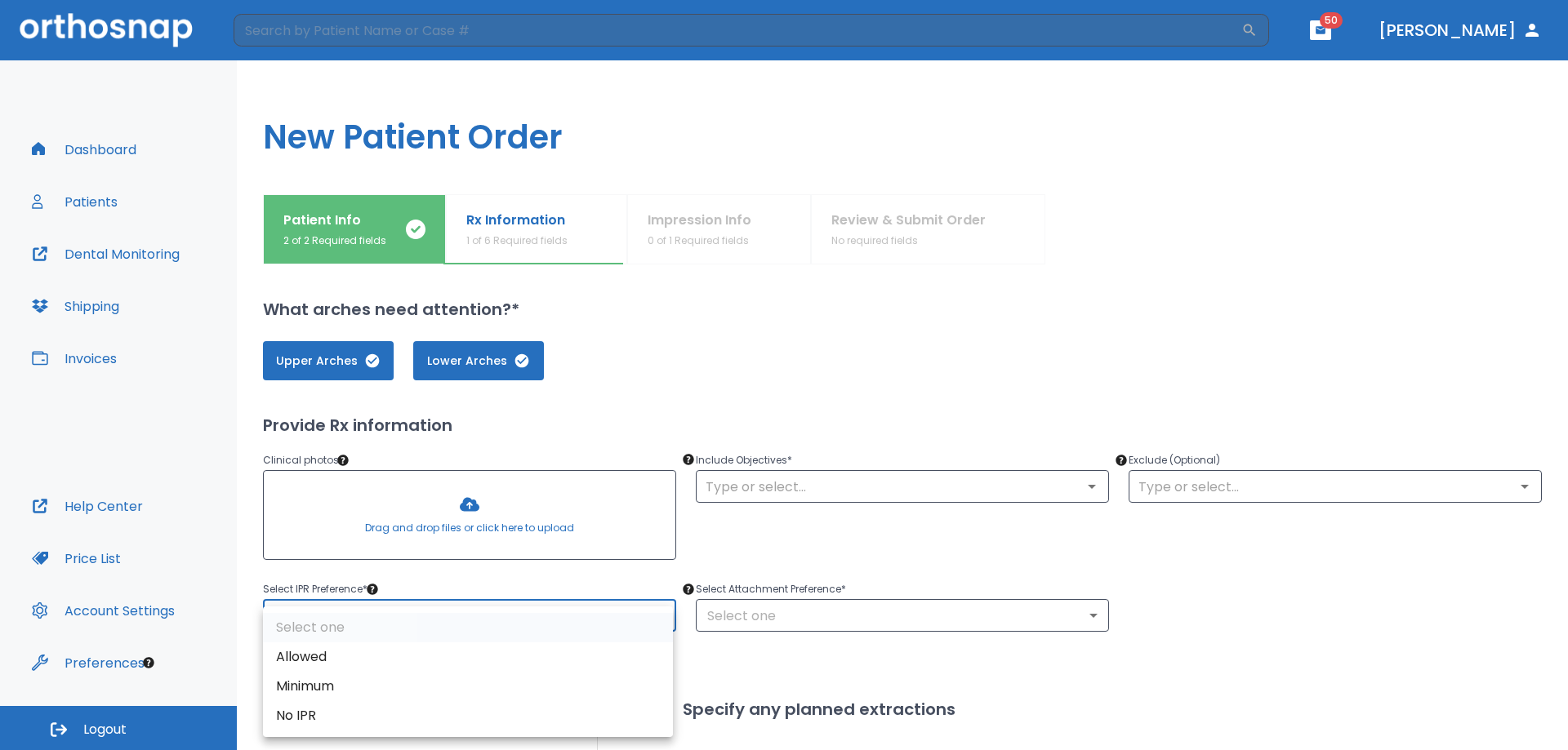
click at [335, 660] on li "Allowed" at bounding box center [468, 657] width 410 height 29
type input "1"
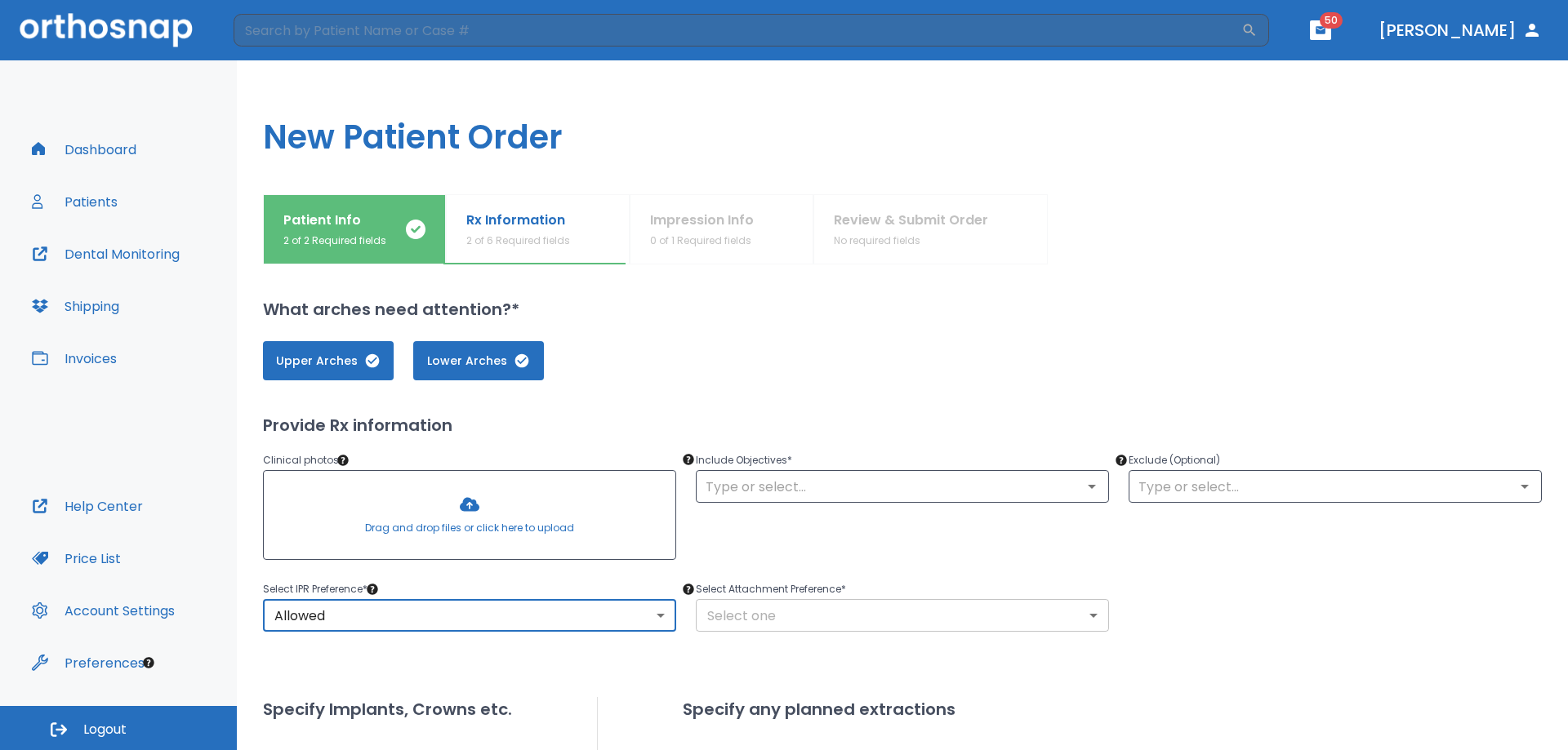
click at [802, 602] on body "​ 50 [PERSON_NAME] Dashboard Patients Dental Monitoring Shipping Invoices Help …" at bounding box center [784, 375] width 1568 height 750
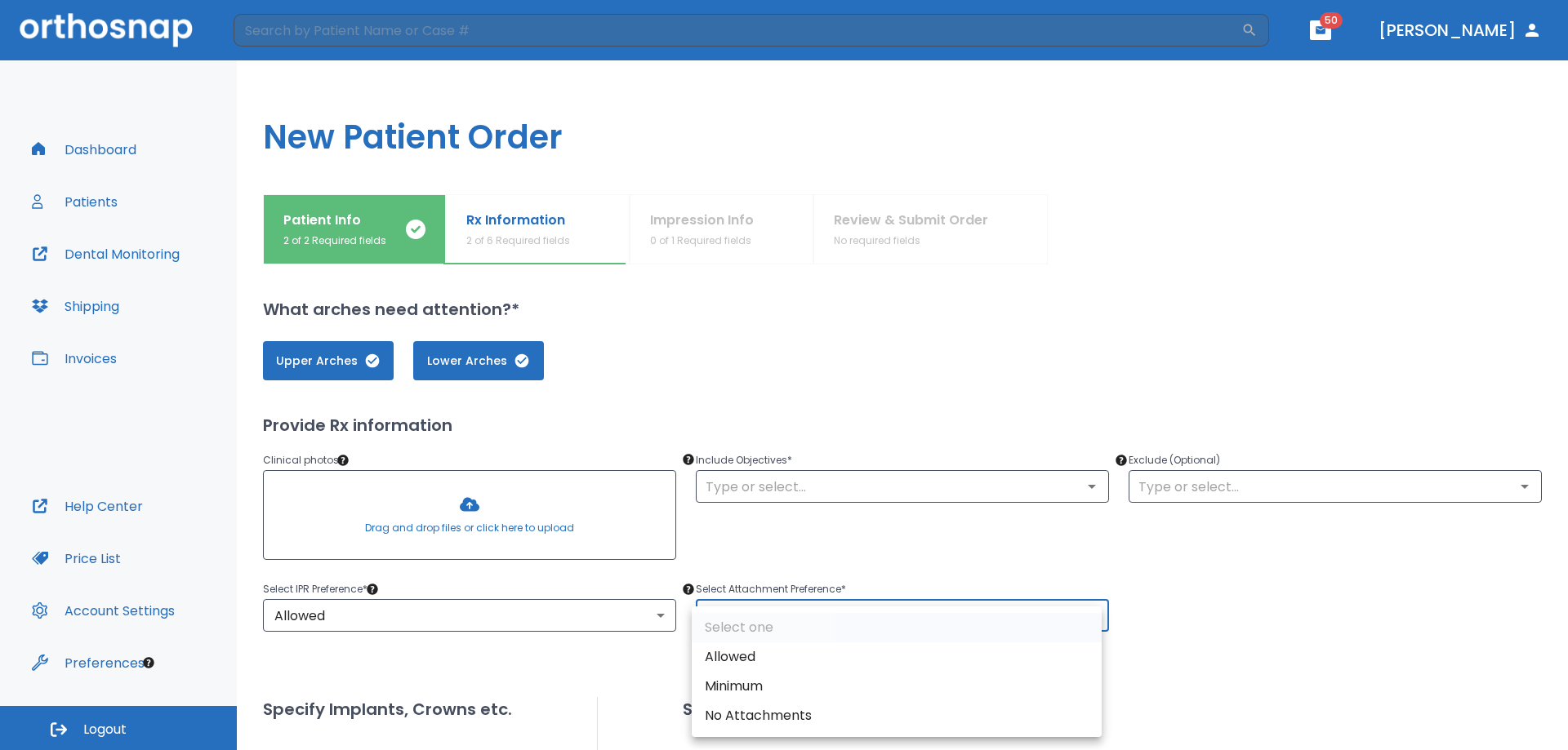
click at [710, 659] on li "Allowed" at bounding box center [897, 657] width 410 height 29
type input "1"
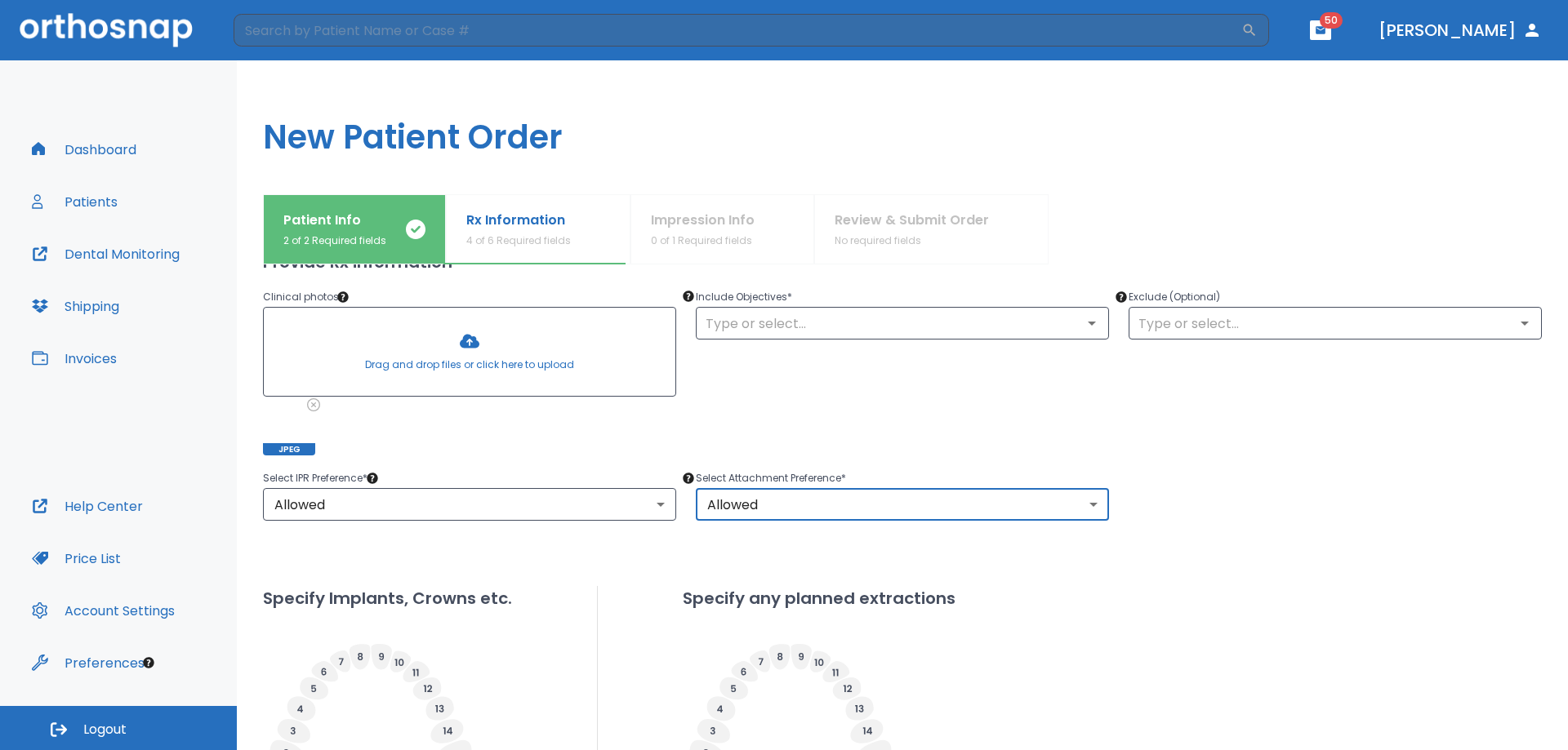
scroll to position [82, 0]
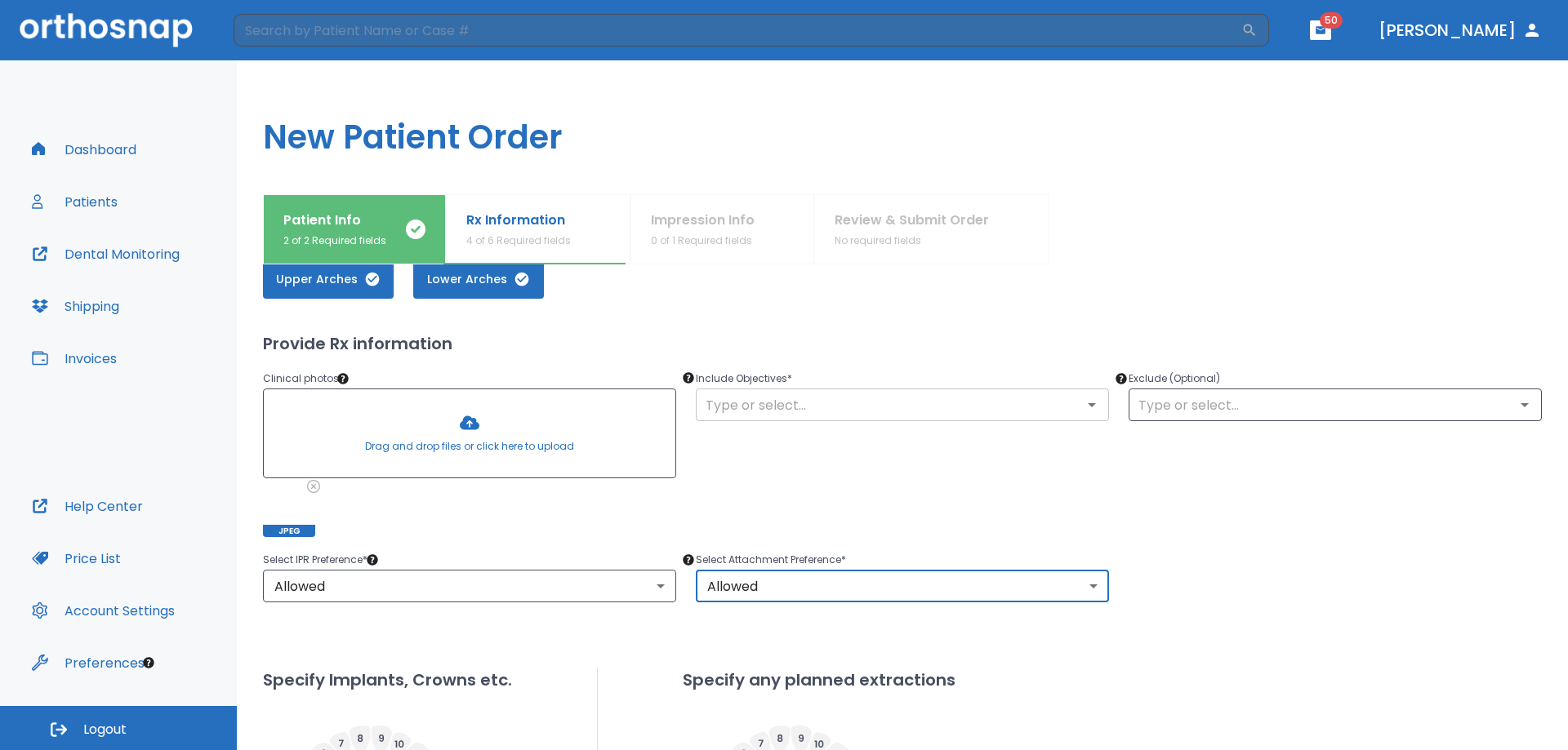
click at [879, 407] on input "text" at bounding box center [902, 404] width 403 height 22
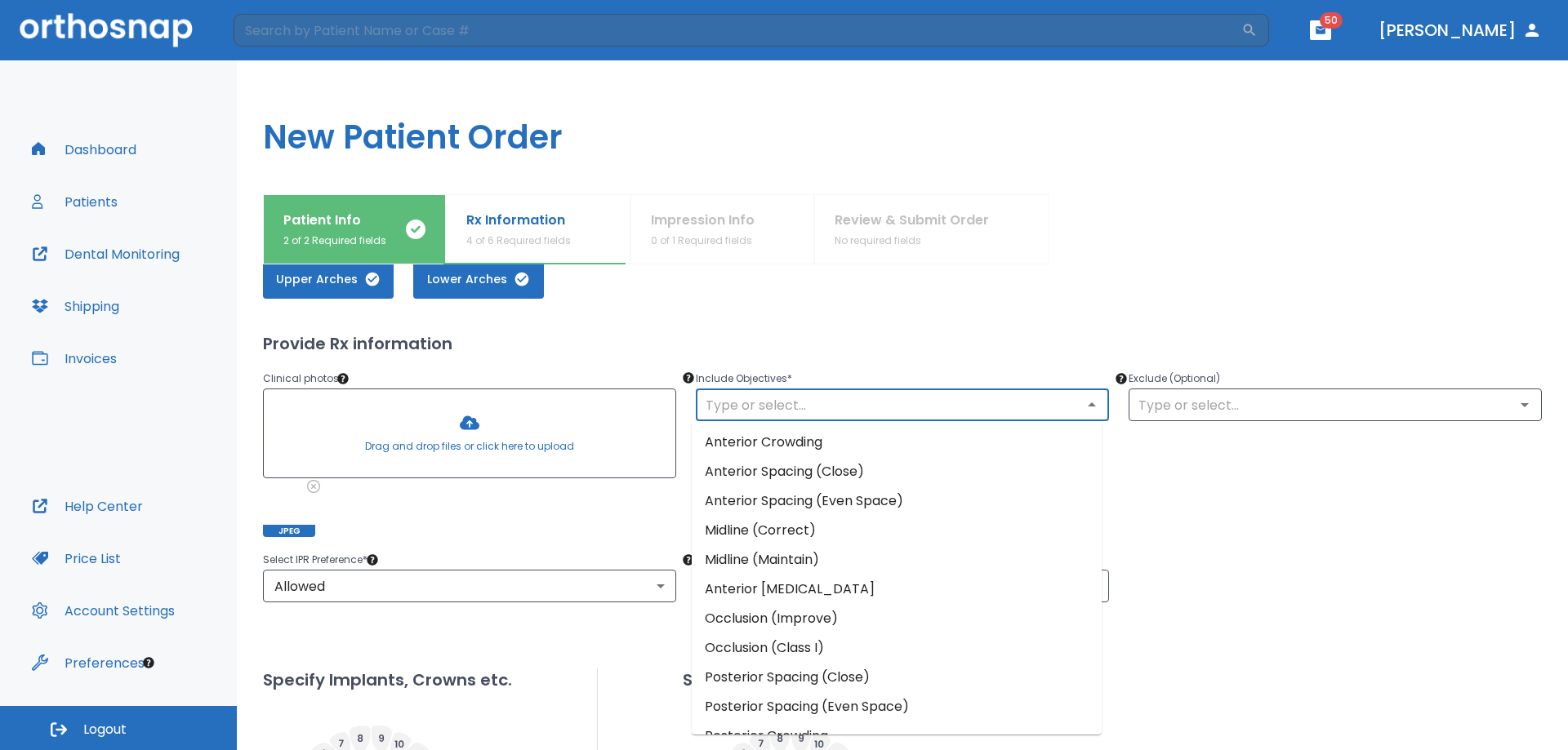
click at [811, 438] on li "Anterior Crowding" at bounding box center [897, 442] width 410 height 29
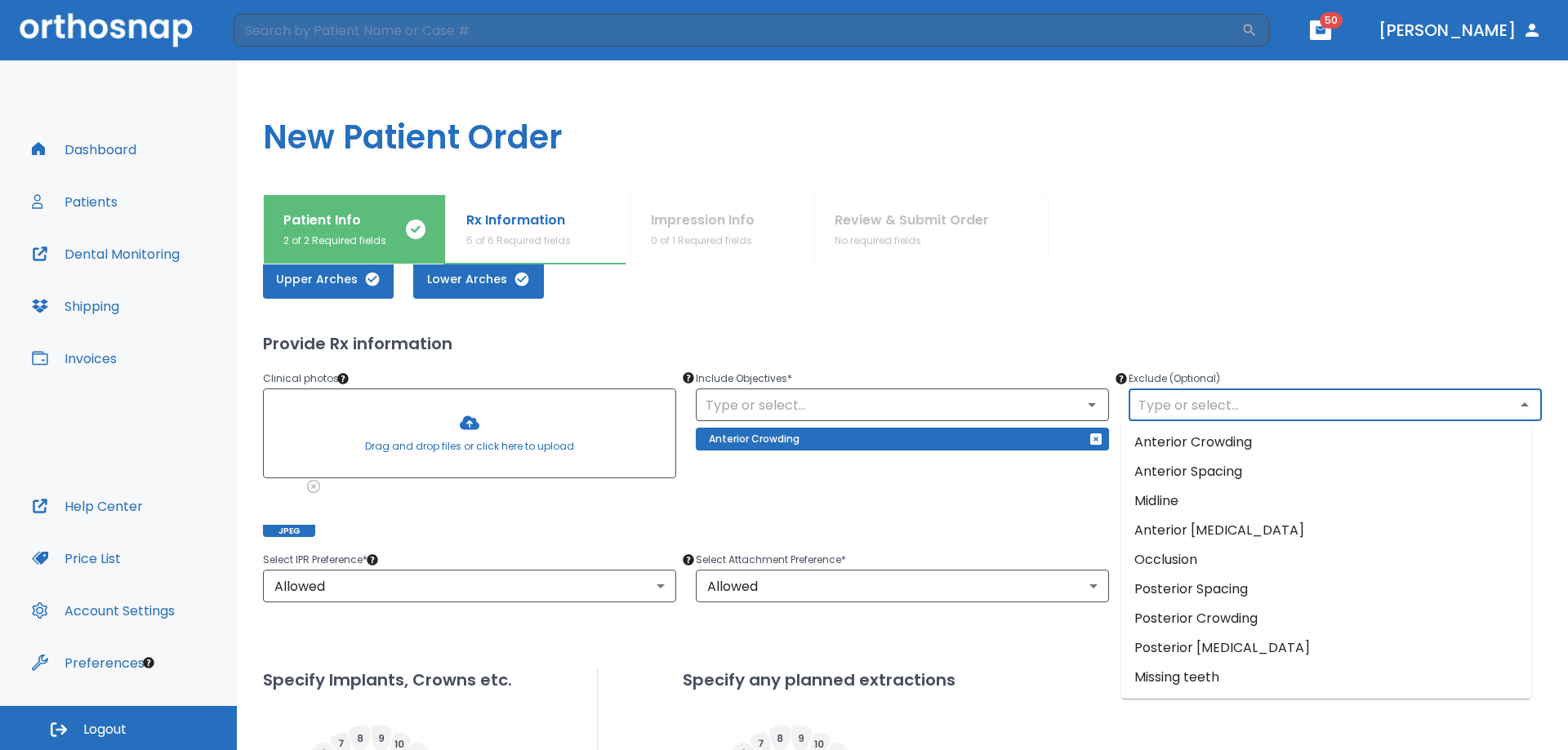
click at [1275, 407] on input "text" at bounding box center [1335, 404] width 403 height 22
click at [1133, 308] on div "Upper Arches Lower Arches Provide Rx information Clinical photos * Drag and dro…" at bounding box center [902, 642] width 1279 height 804
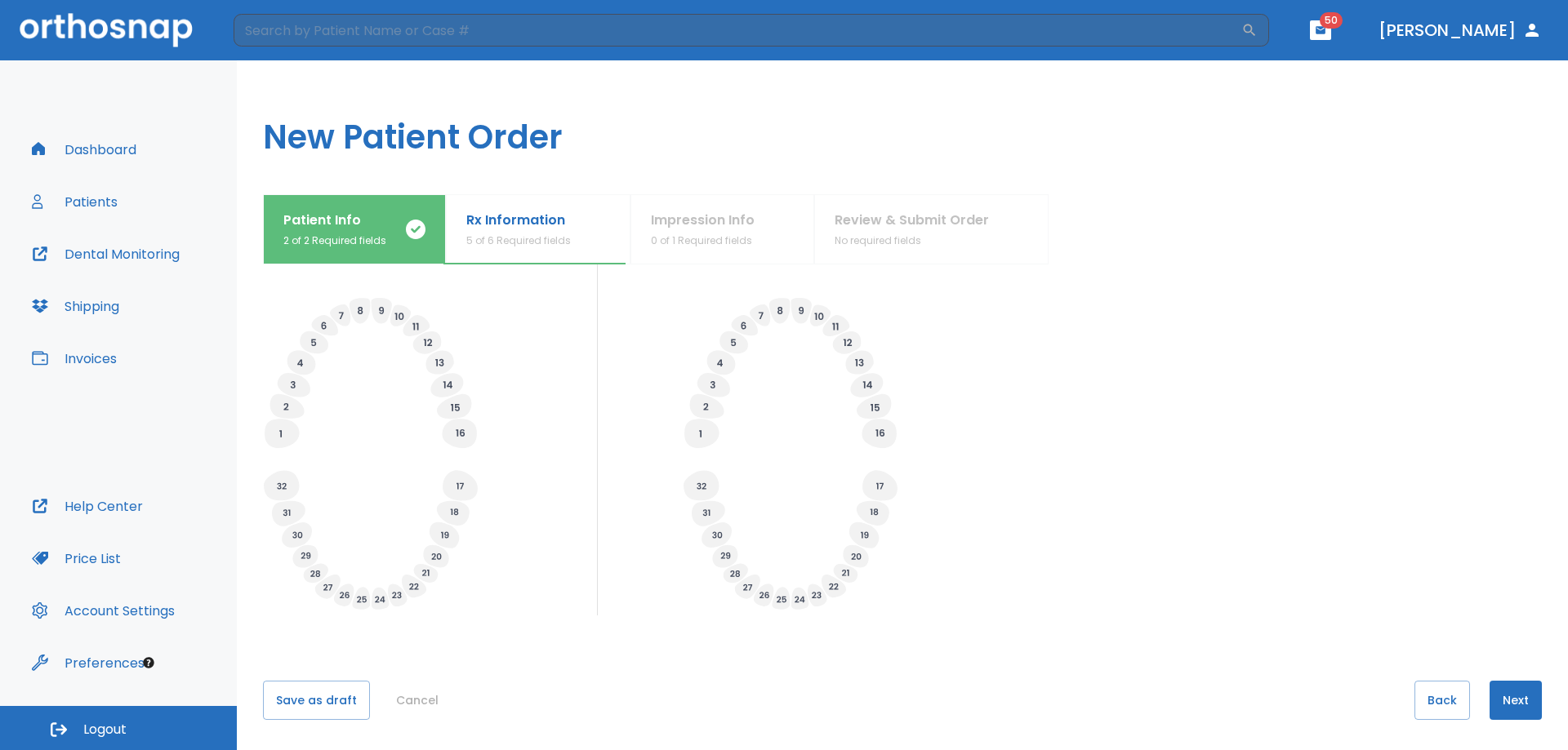
scroll to position [512, 0]
click at [1507, 697] on button "Next" at bounding box center [1516, 698] width 53 height 39
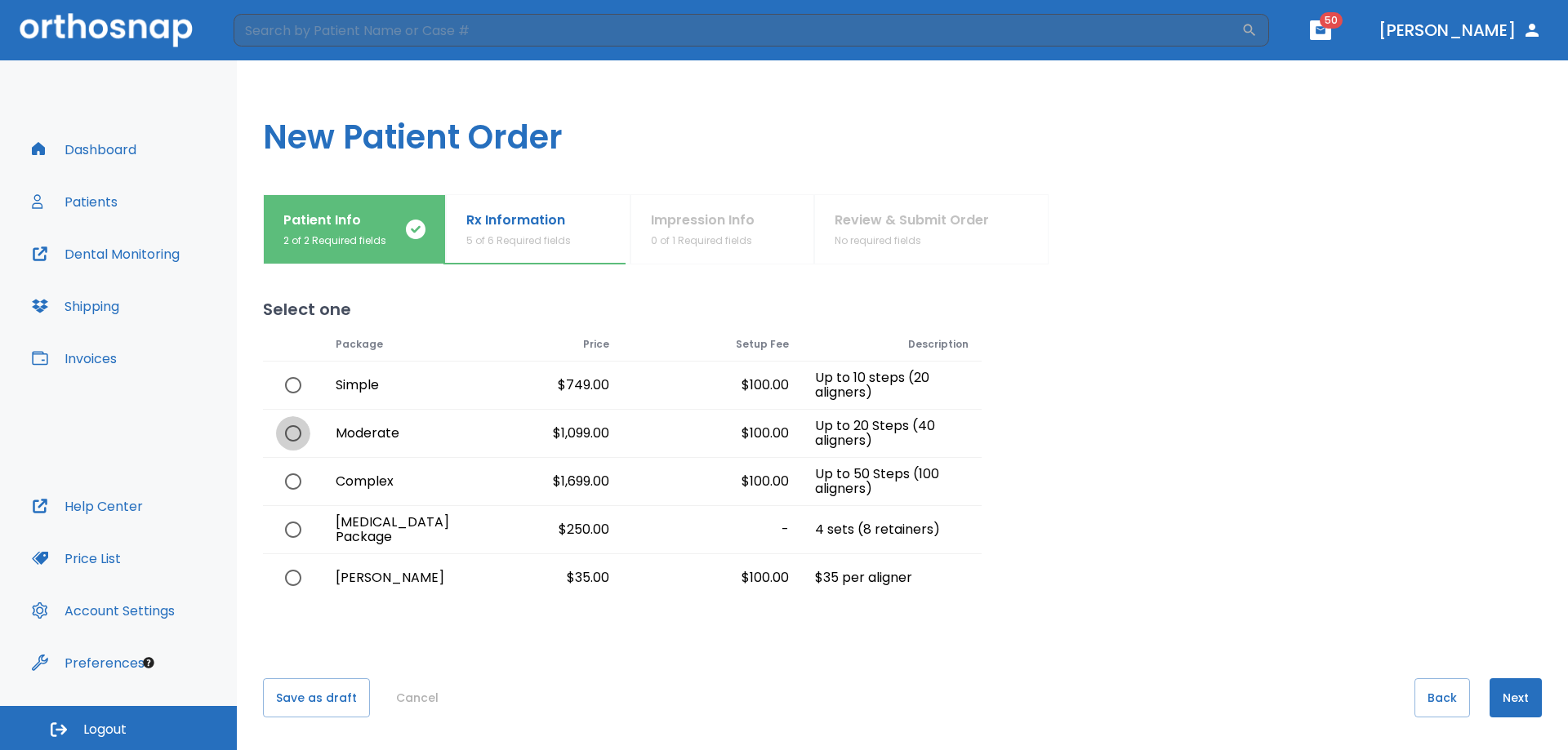
click at [306, 431] on input "radio" at bounding box center [293, 433] width 34 height 34
radio input "true"
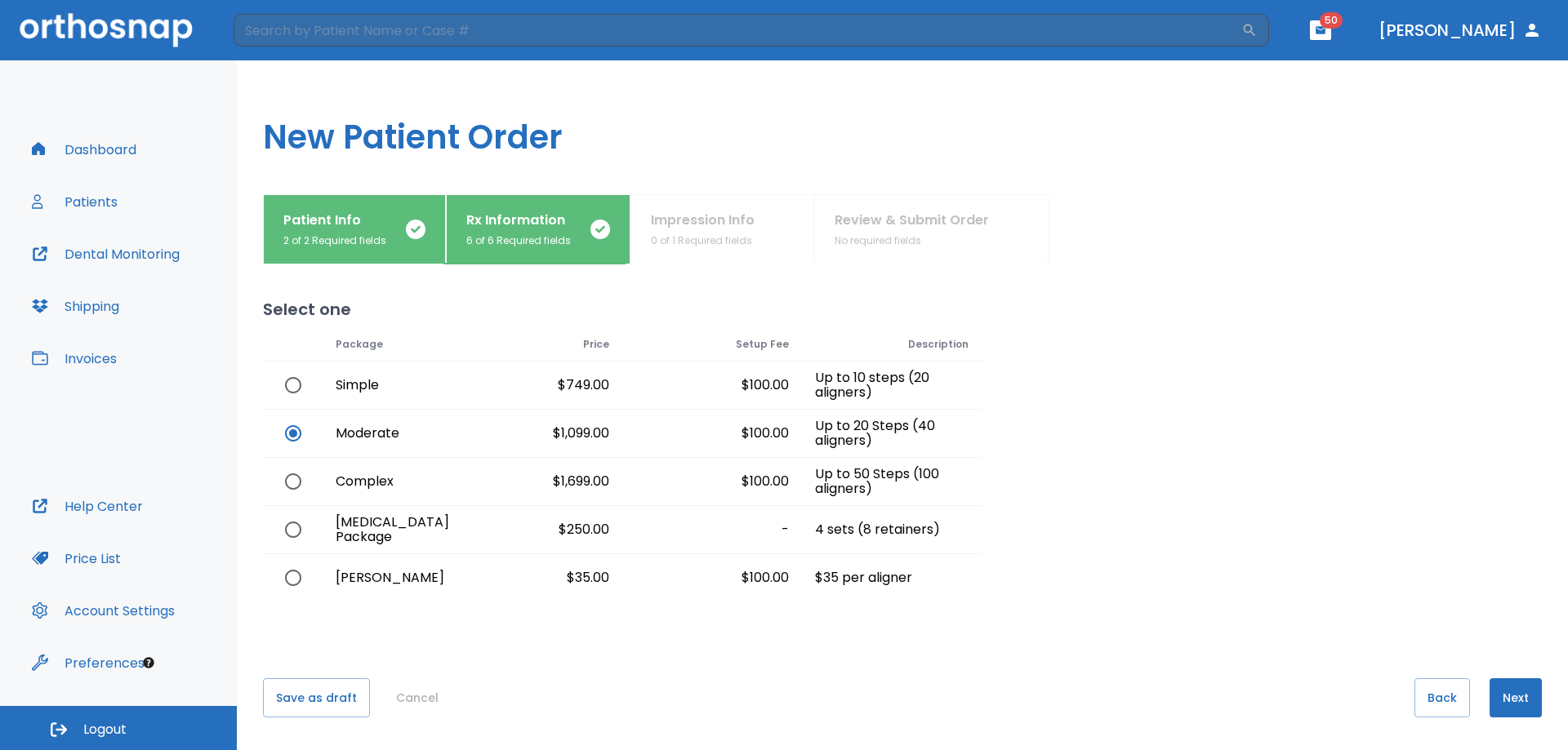
click at [1507, 696] on button "Next" at bounding box center [1516, 698] width 53 height 39
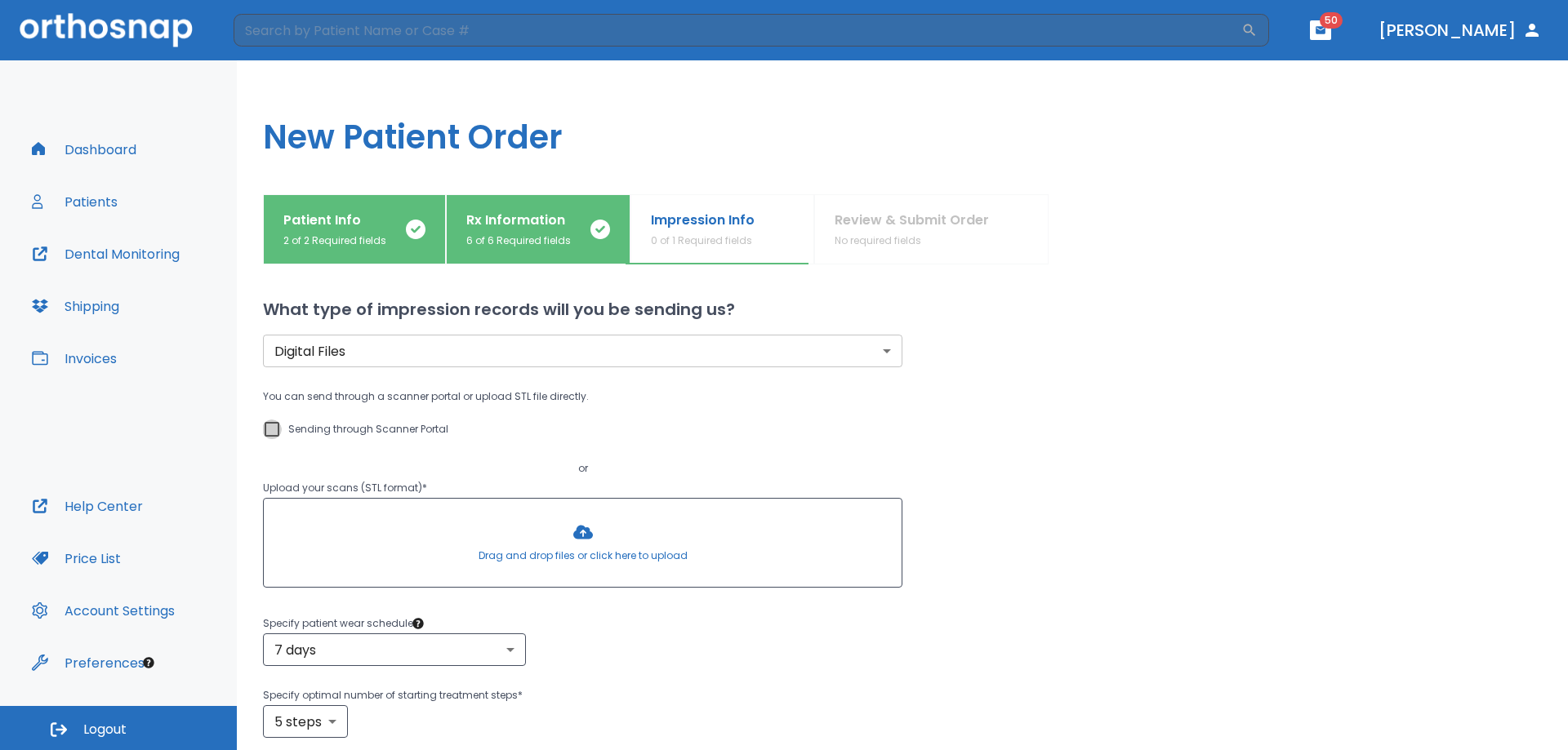
drag, startPoint x: 270, startPoint y: 430, endPoint x: 346, endPoint y: 393, distance: 84.5
click at [272, 428] on input "Sending through Scanner Portal" at bounding box center [272, 430] width 20 height 20
checkbox input "true"
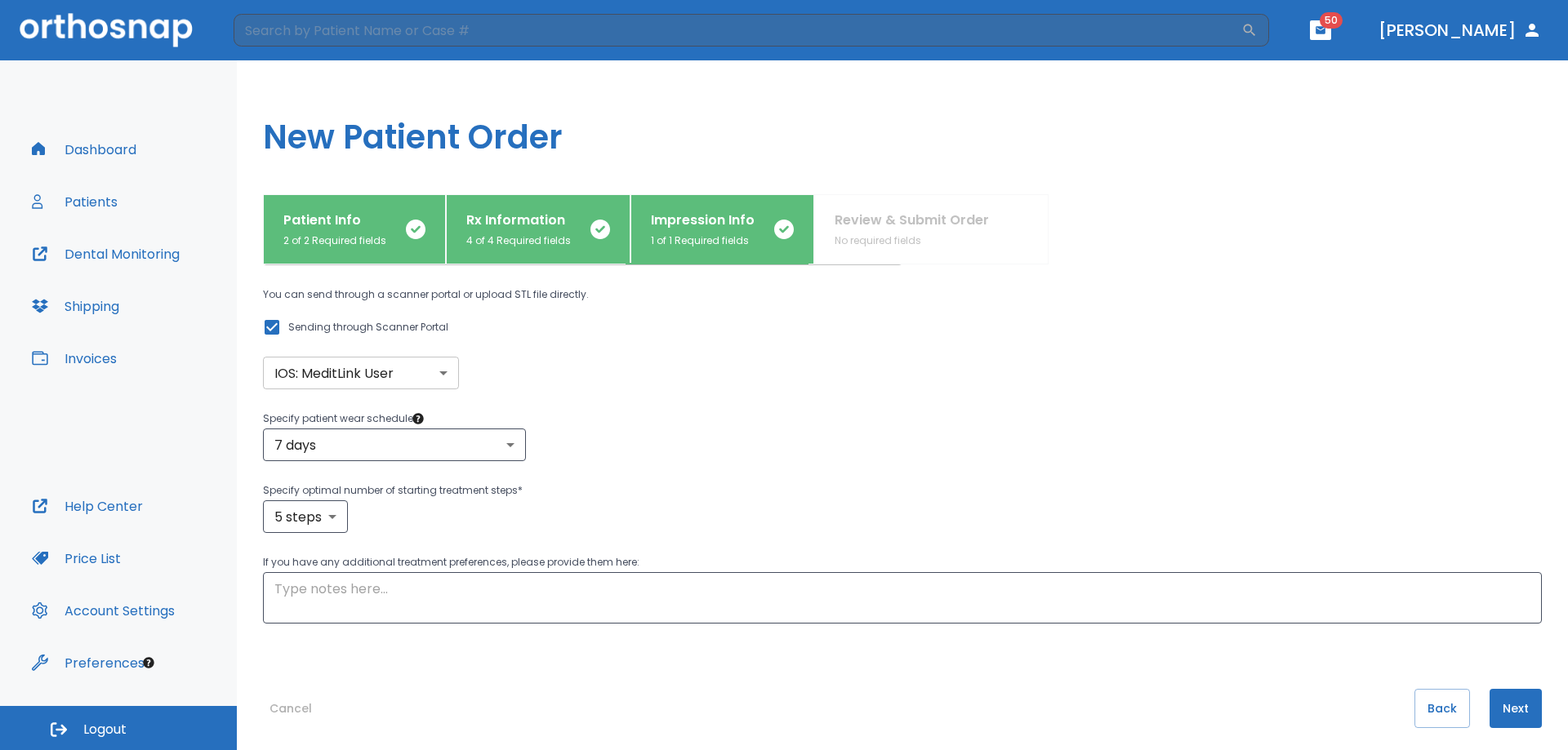
scroll to position [112, 0]
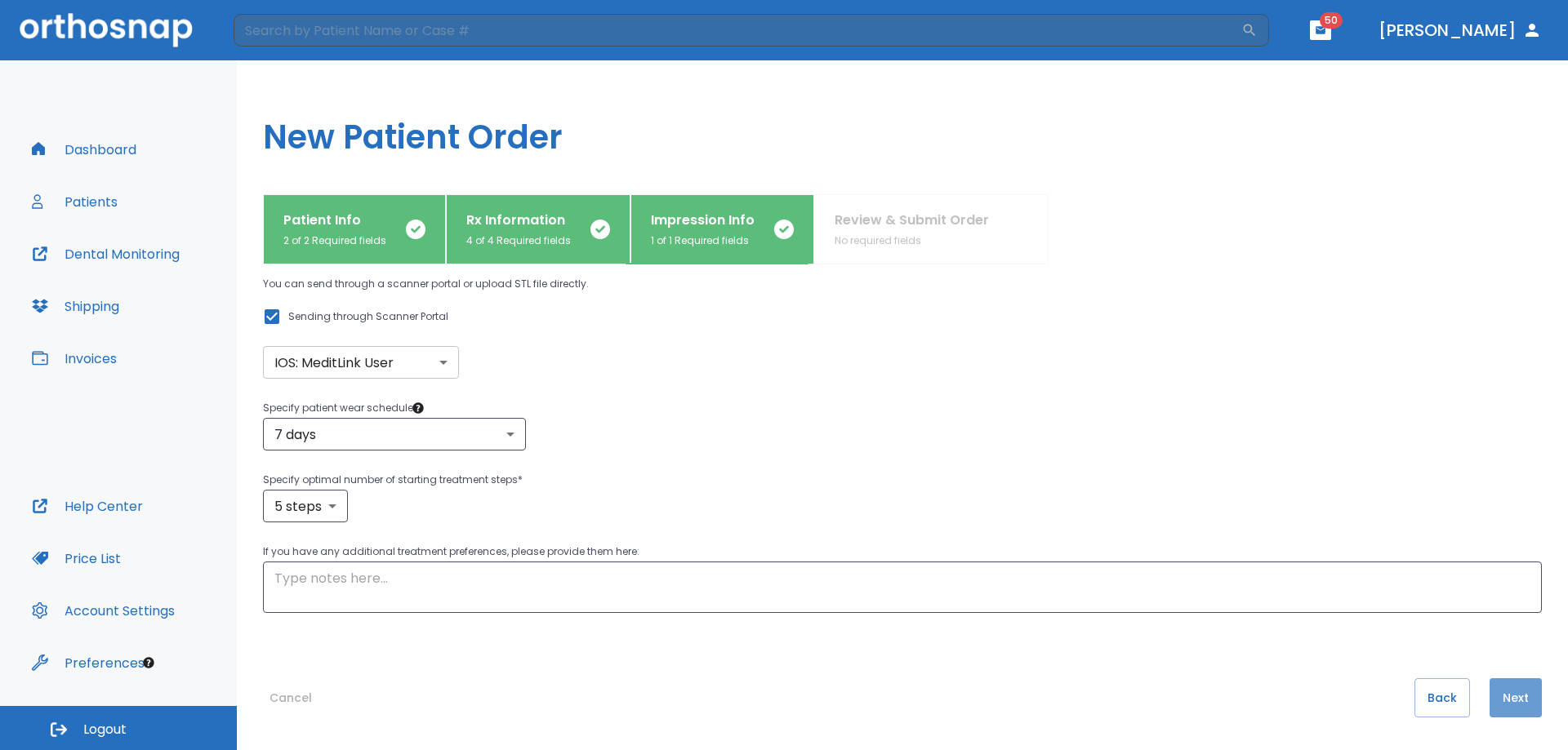
click at [1512, 703] on button "Next" at bounding box center [1516, 698] width 53 height 39
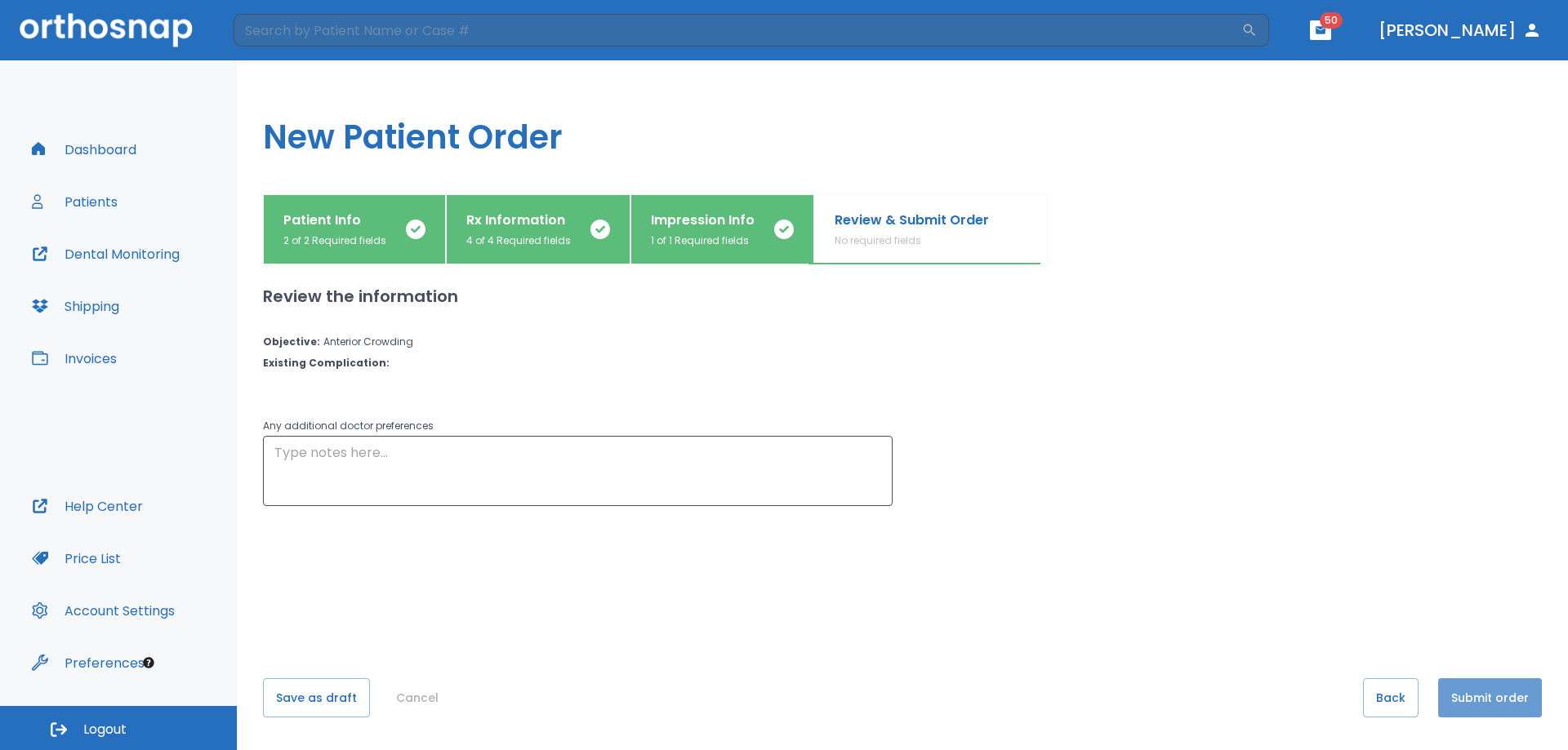
click at [1507, 697] on button "Submit order" at bounding box center [1490, 698] width 104 height 39
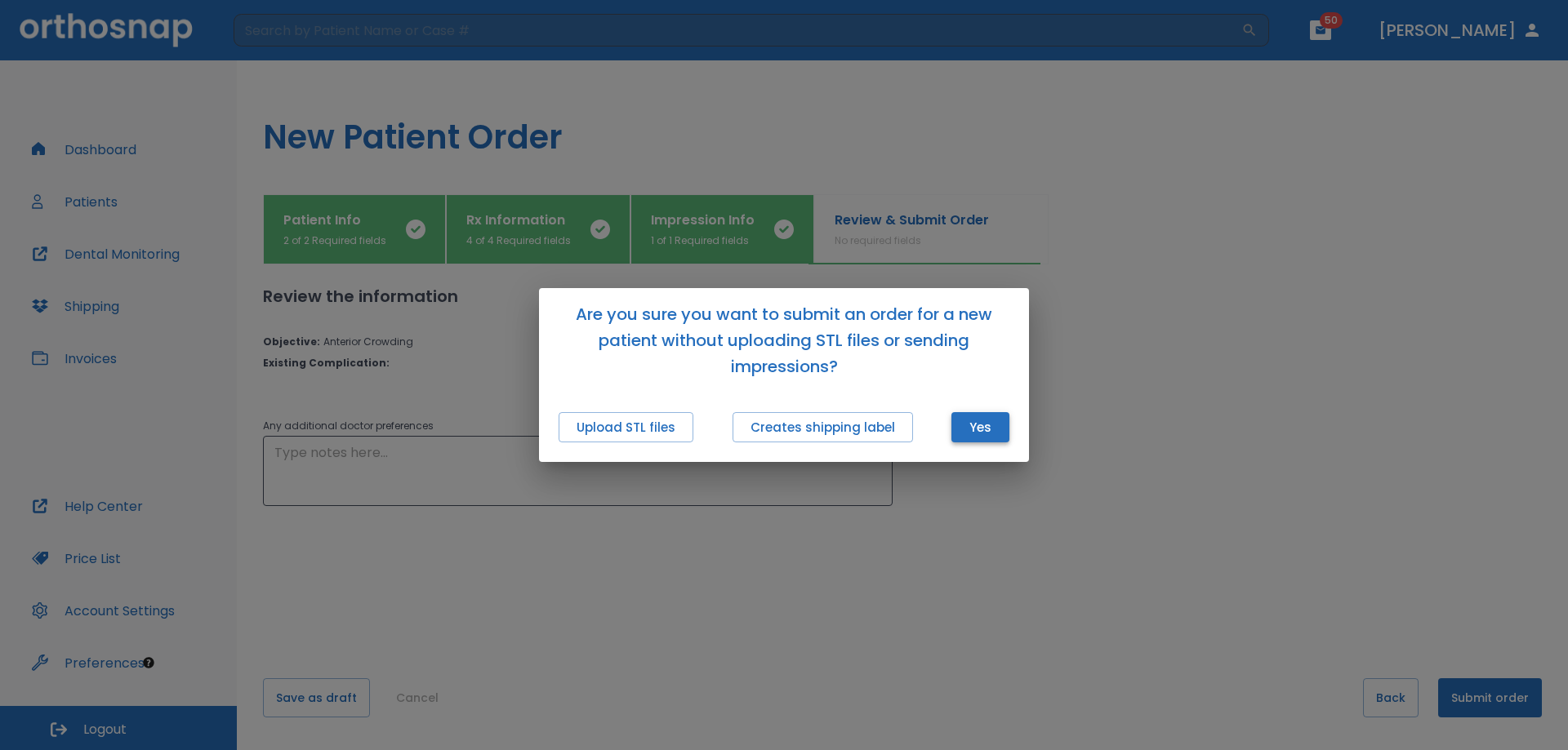
click at [987, 422] on button "Yes" at bounding box center [980, 427] width 58 height 30
